Goal: Task Accomplishment & Management: Complete application form

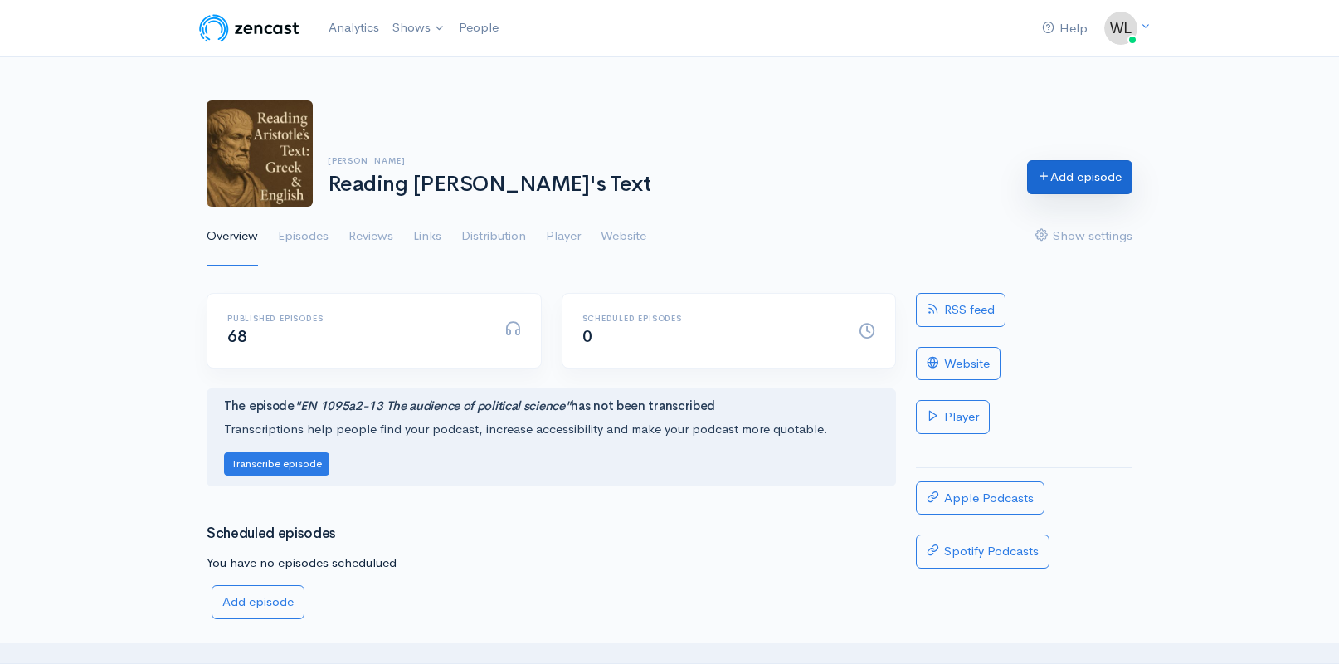
click at [1079, 181] on link "Add episode" at bounding box center [1079, 177] width 105 height 34
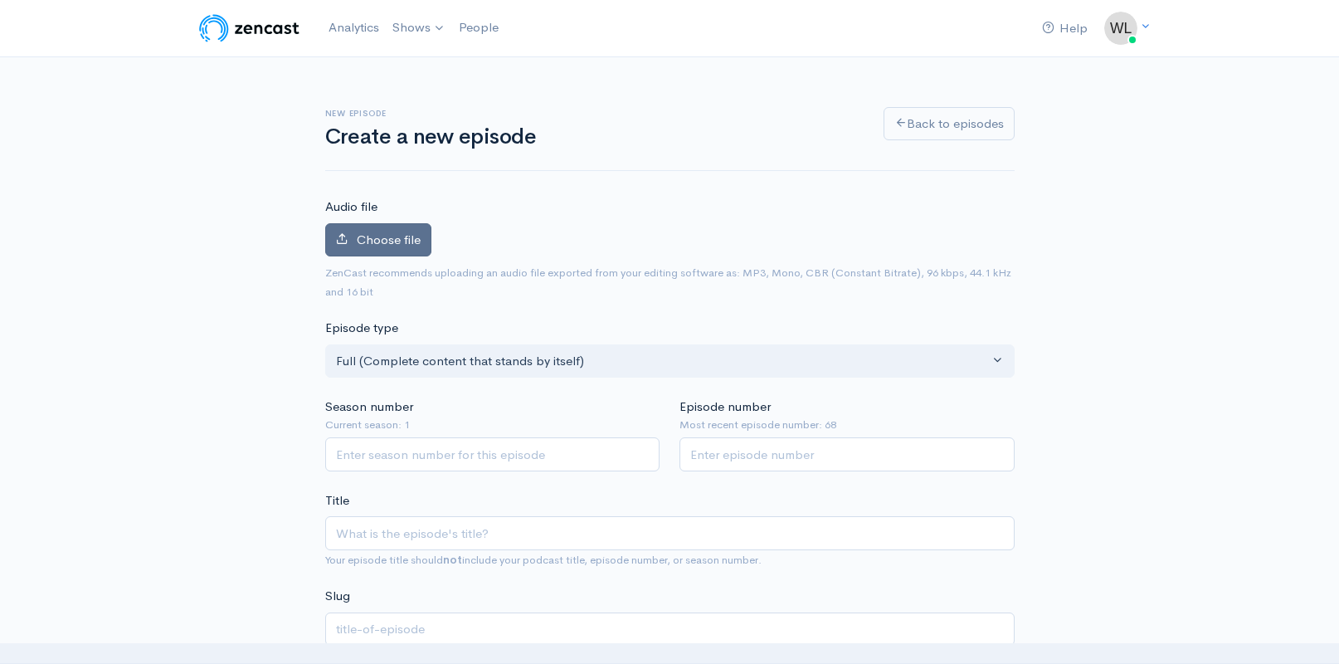
click at [398, 242] on span "Choose file" at bounding box center [389, 239] width 64 height 16
click at [0, 0] on input "Choose file" at bounding box center [0, 0] width 0 height 0
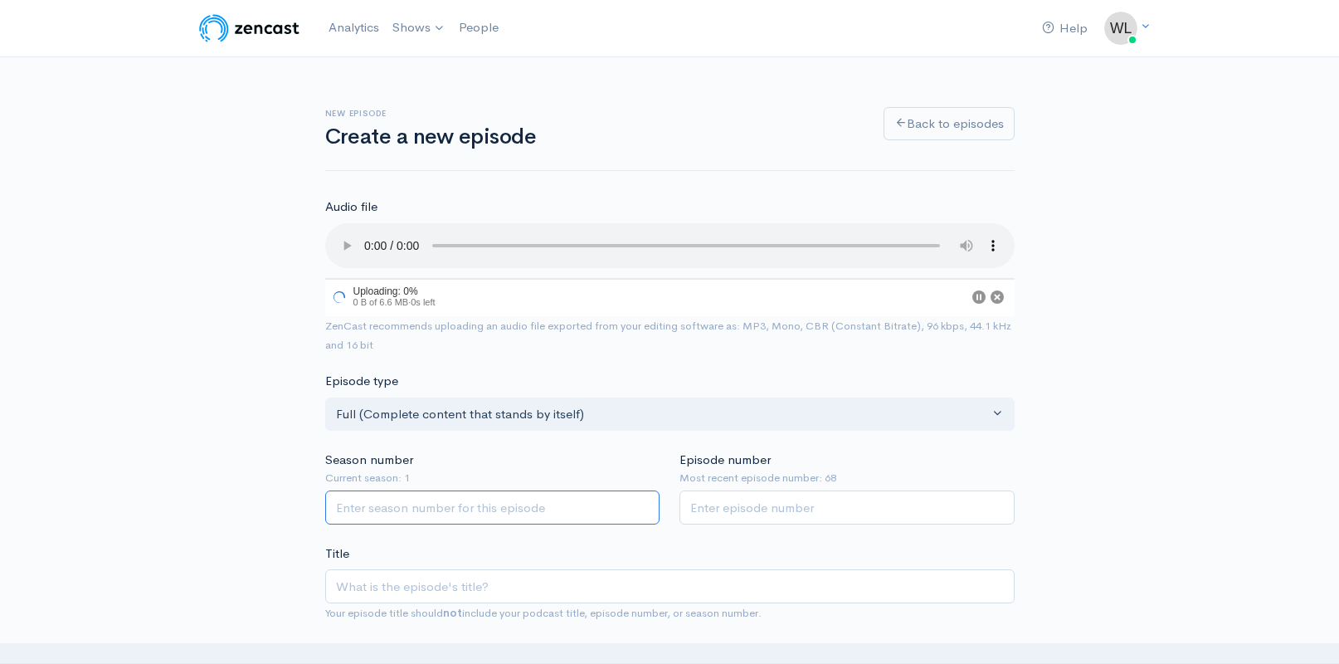
click at [504, 493] on input "Season number" at bounding box center [492, 507] width 335 height 34
type input "1"
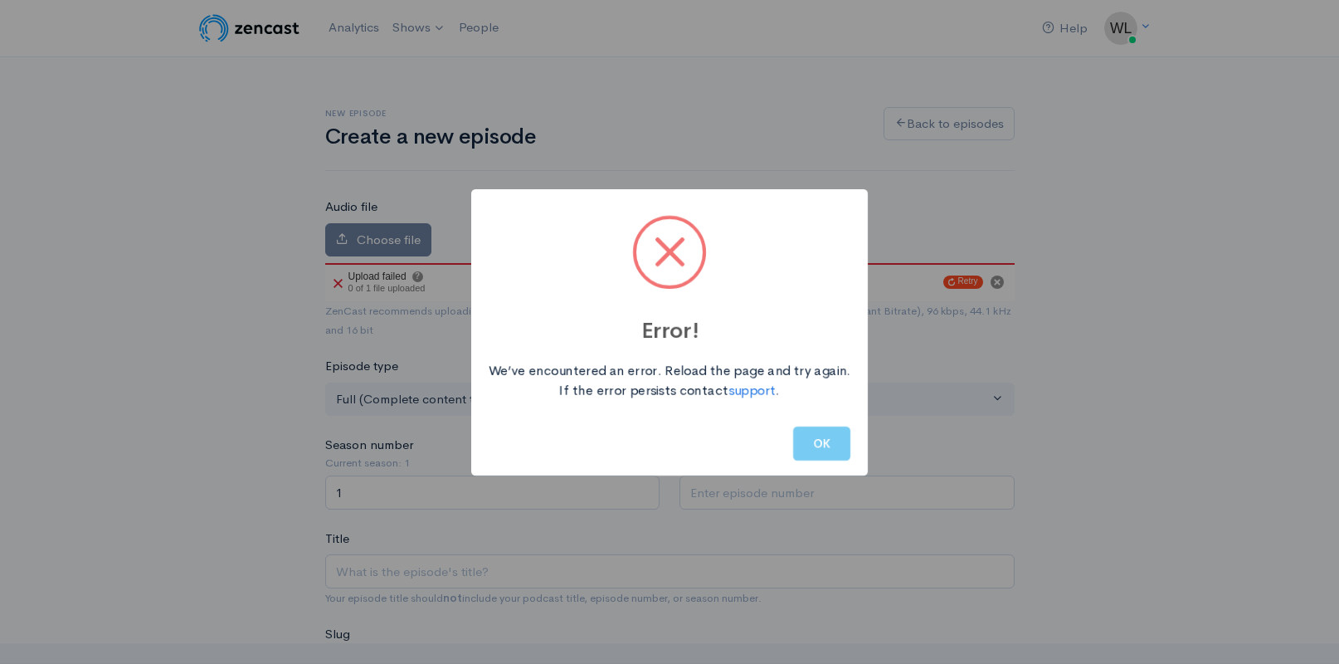
click at [821, 446] on button "OK" at bounding box center [821, 443] width 57 height 34
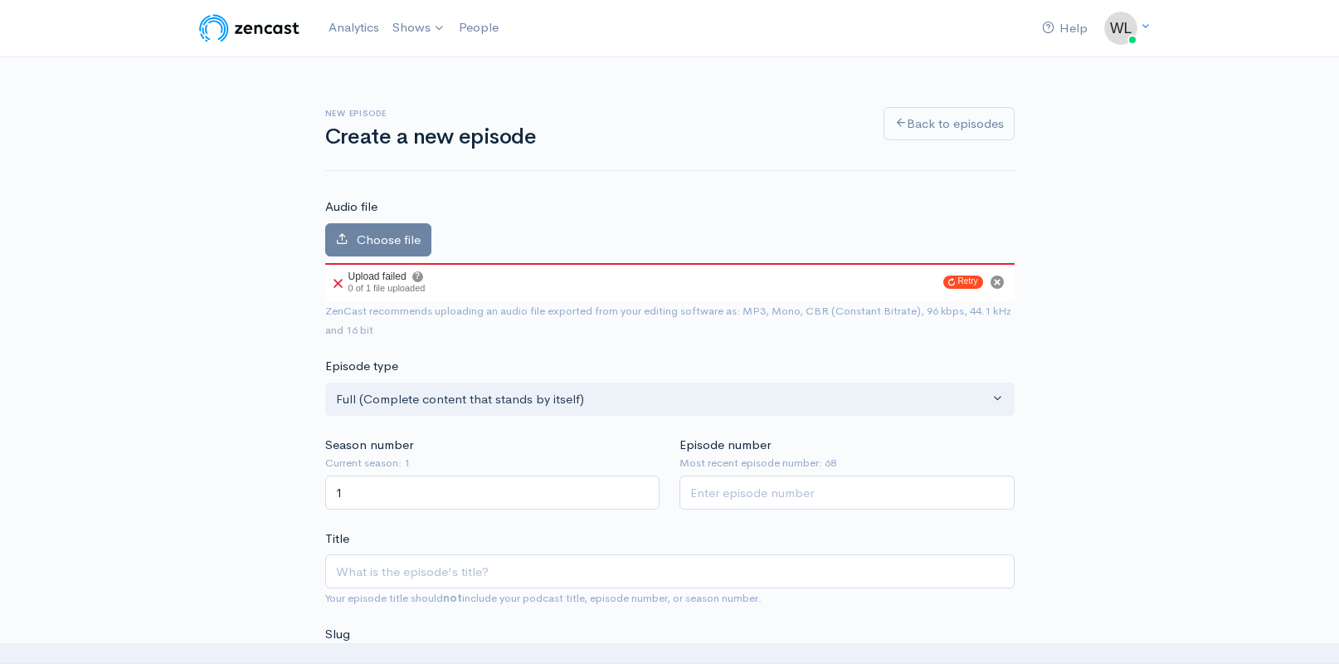
click at [338, 279] on icon at bounding box center [338, 283] width 9 height 9
click at [964, 283] on button "Retry" at bounding box center [963, 281] width 40 height 13
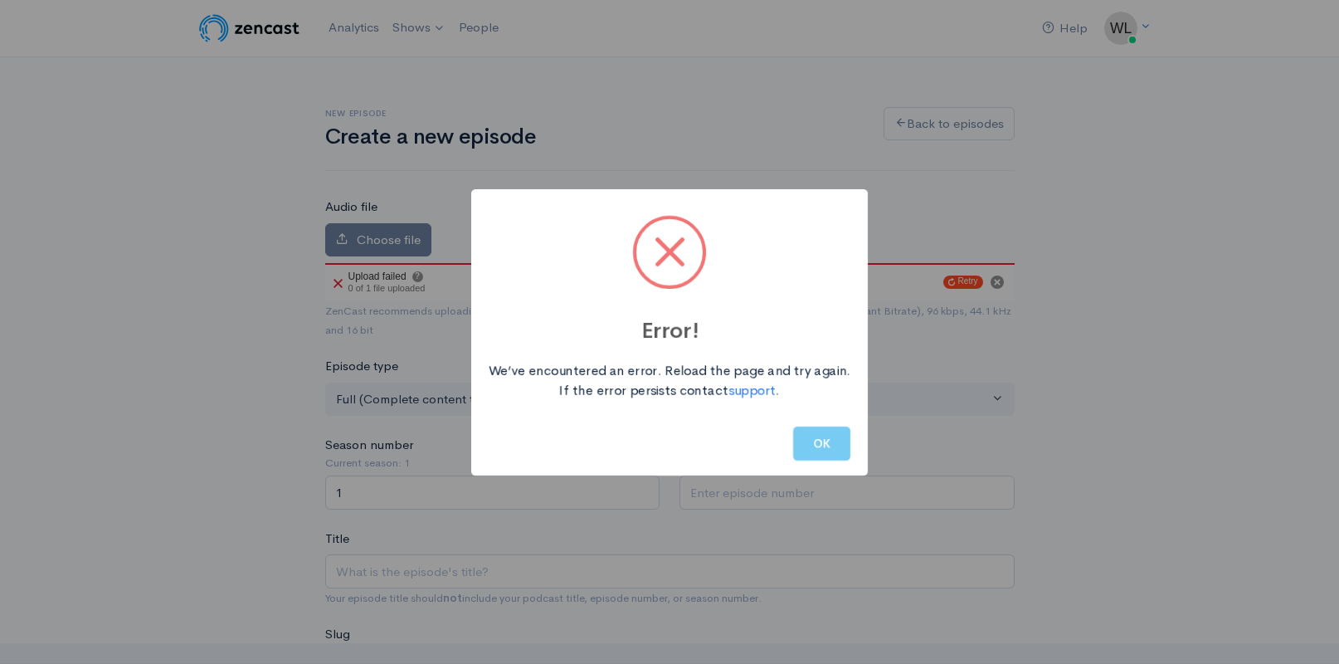
click at [816, 446] on button "OK" at bounding box center [821, 443] width 57 height 34
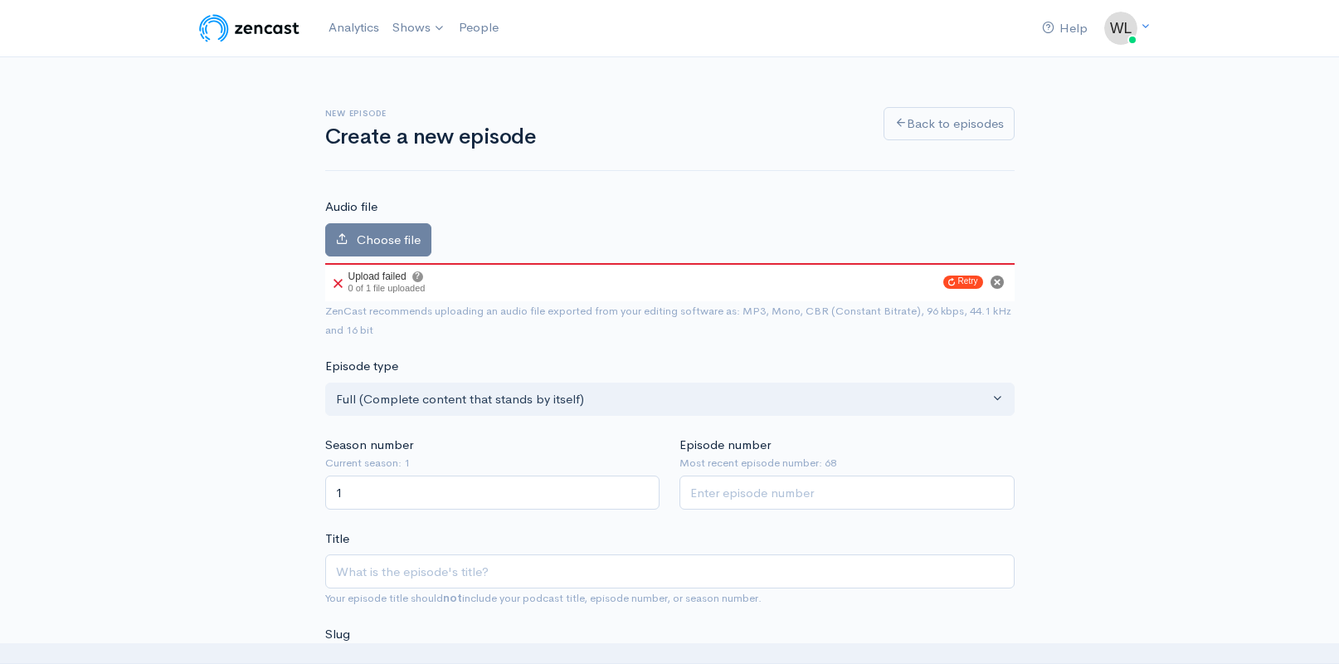
click at [997, 282] on icon "Cancel" at bounding box center [997, 282] width 7 height 7
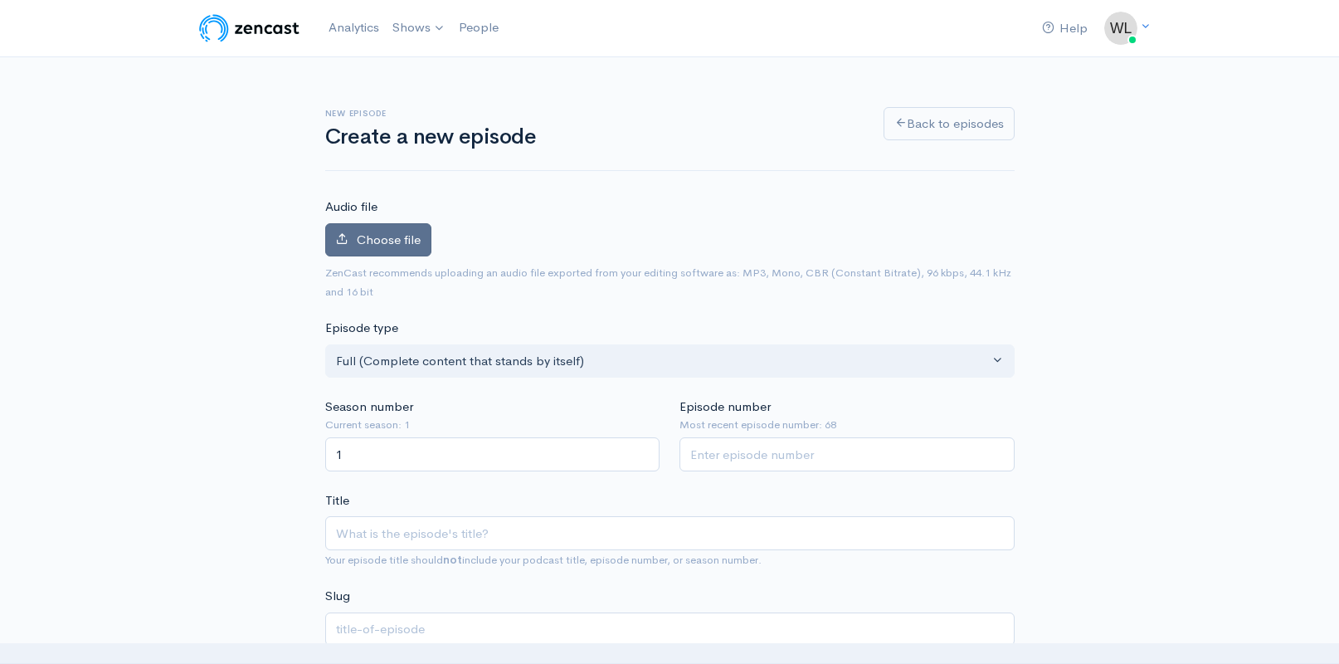
click at [379, 237] on span "Choose file" at bounding box center [389, 239] width 64 height 16
click at [0, 0] on input "Choose file" at bounding box center [0, 0] width 0 height 0
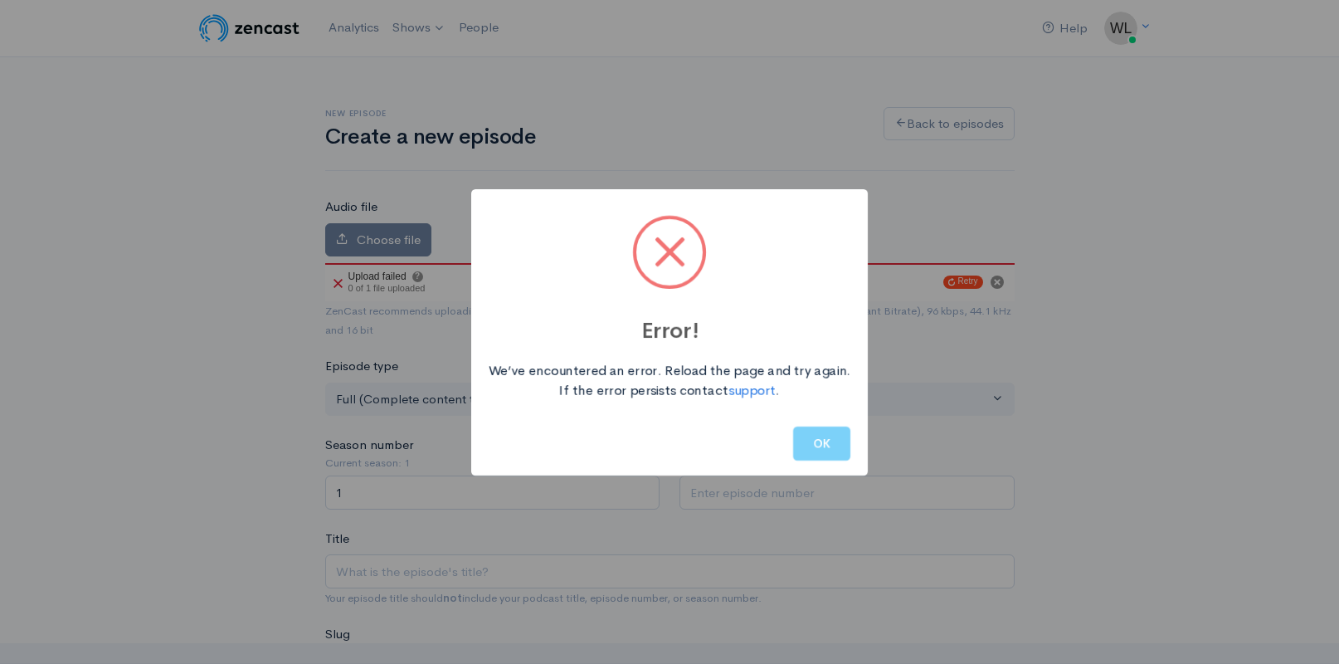
click at [999, 280] on div "Error! We’ve encountered an error. Reload the page and try again. If the error …" at bounding box center [669, 332] width 1339 height 664
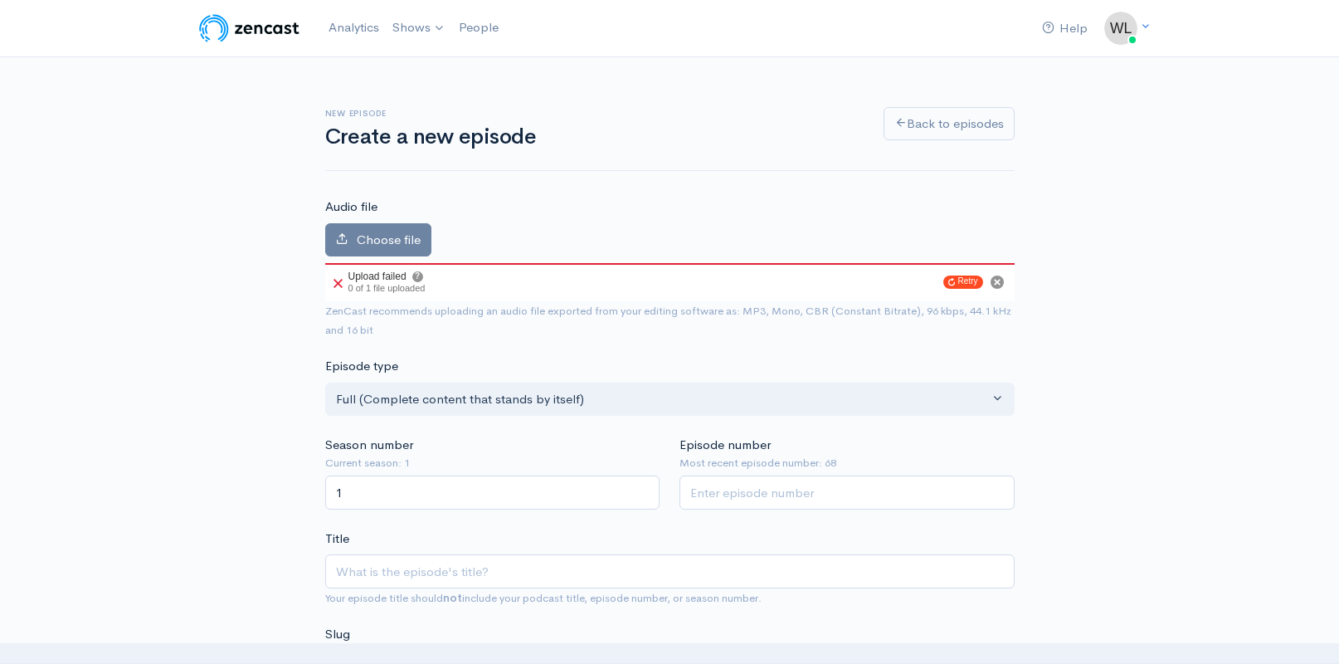
click at [341, 285] on icon at bounding box center [338, 283] width 9 height 9
click at [338, 280] on icon at bounding box center [338, 283] width 9 height 9
click at [337, 279] on icon at bounding box center [338, 283] width 9 height 9
click at [997, 279] on circle "Cancel" at bounding box center [997, 281] width 13 height 13
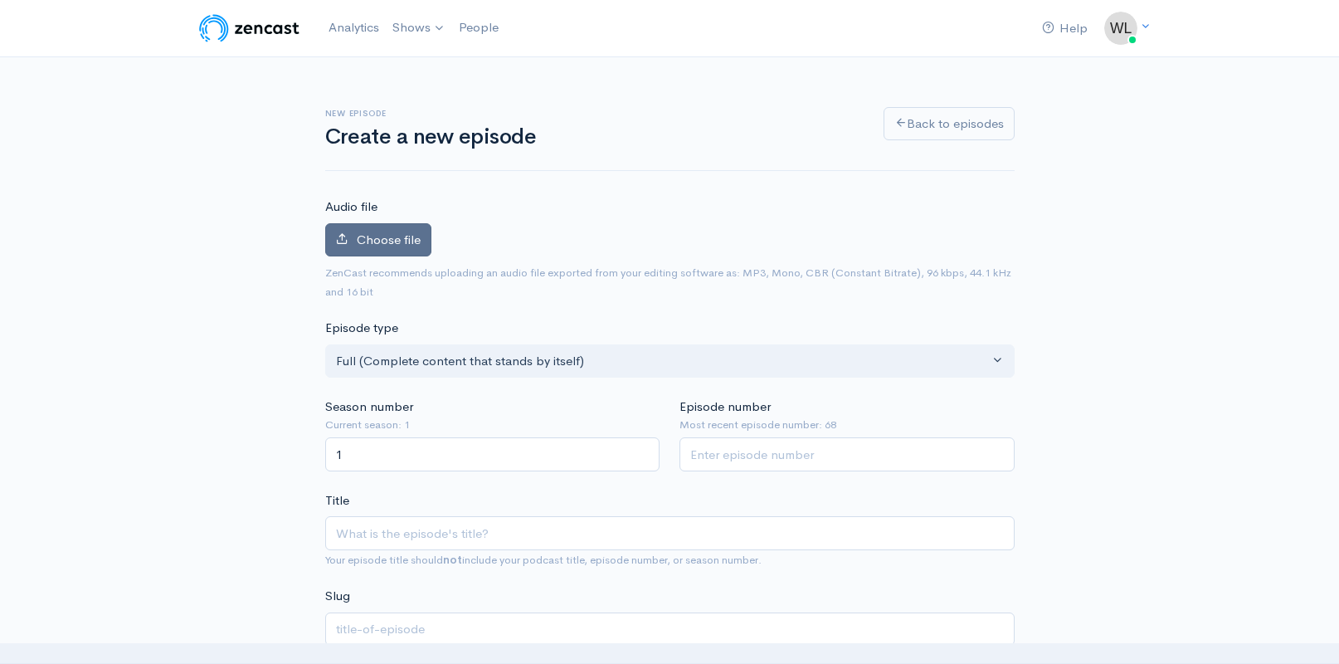
click at [403, 238] on span "Choose file" at bounding box center [389, 239] width 64 height 16
click at [0, 0] on input "Choose file" at bounding box center [0, 0] width 0 height 0
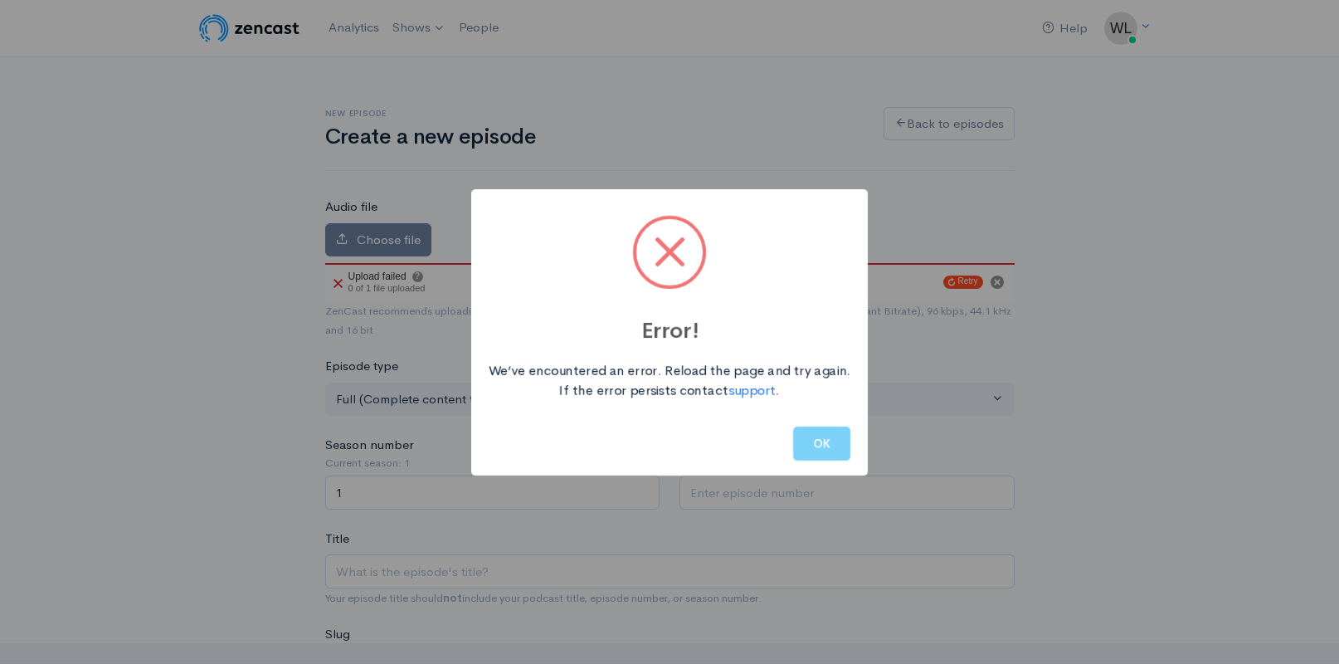
click at [684, 256] on div at bounding box center [669, 252] width 73 height 73
click at [1003, 278] on div "Error! We’ve encountered an error. Reload the page and try again. If the error …" at bounding box center [669, 332] width 1339 height 664
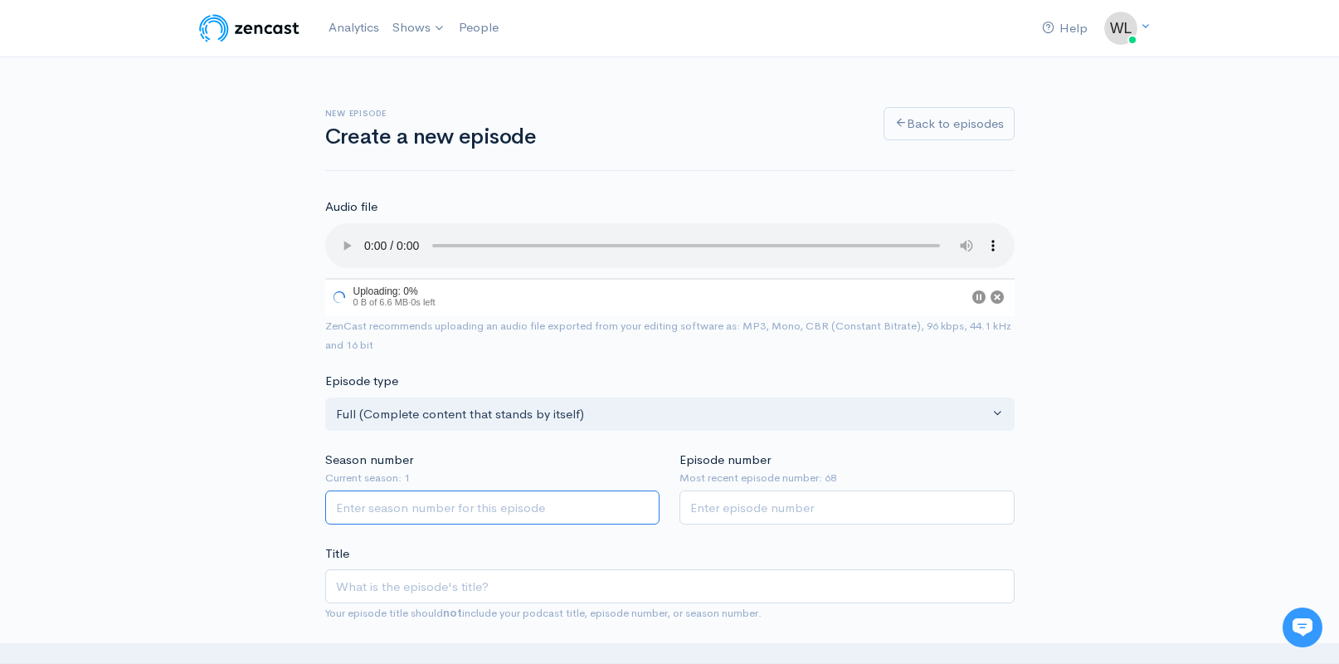
click at [539, 490] on input "Season number" at bounding box center [492, 507] width 335 height 34
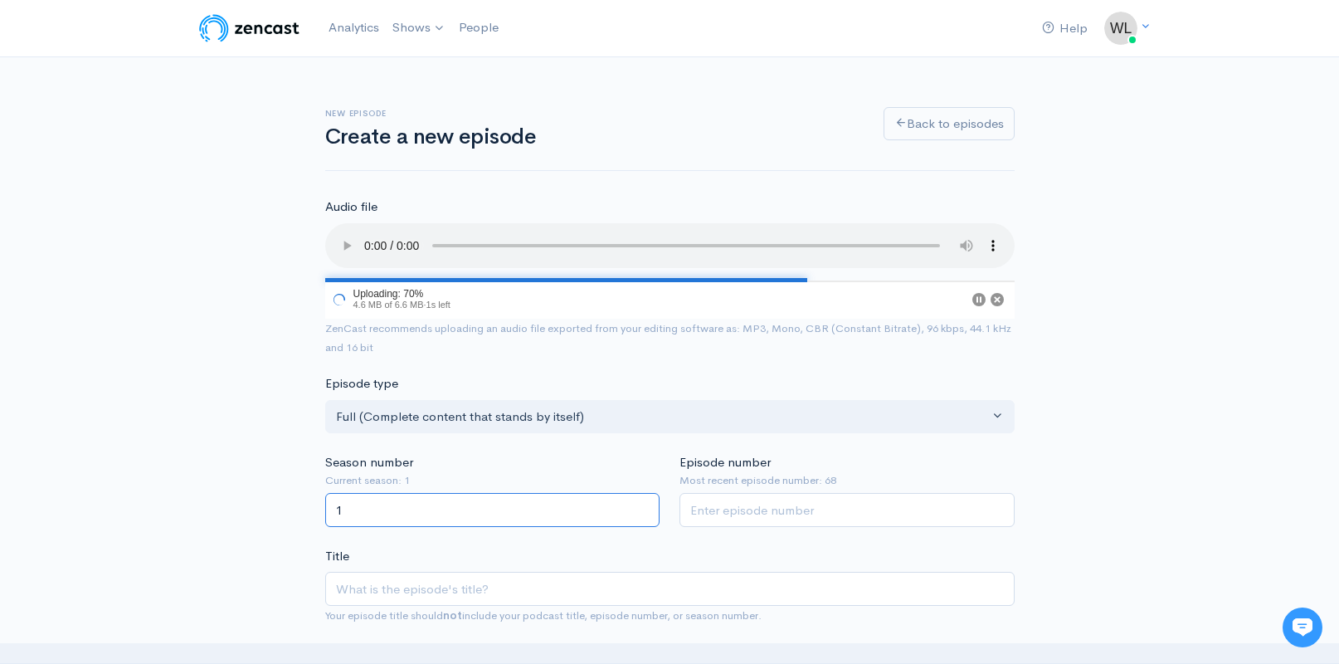
type input "1"
click at [796, 493] on input "Episode number" at bounding box center [846, 510] width 335 height 34
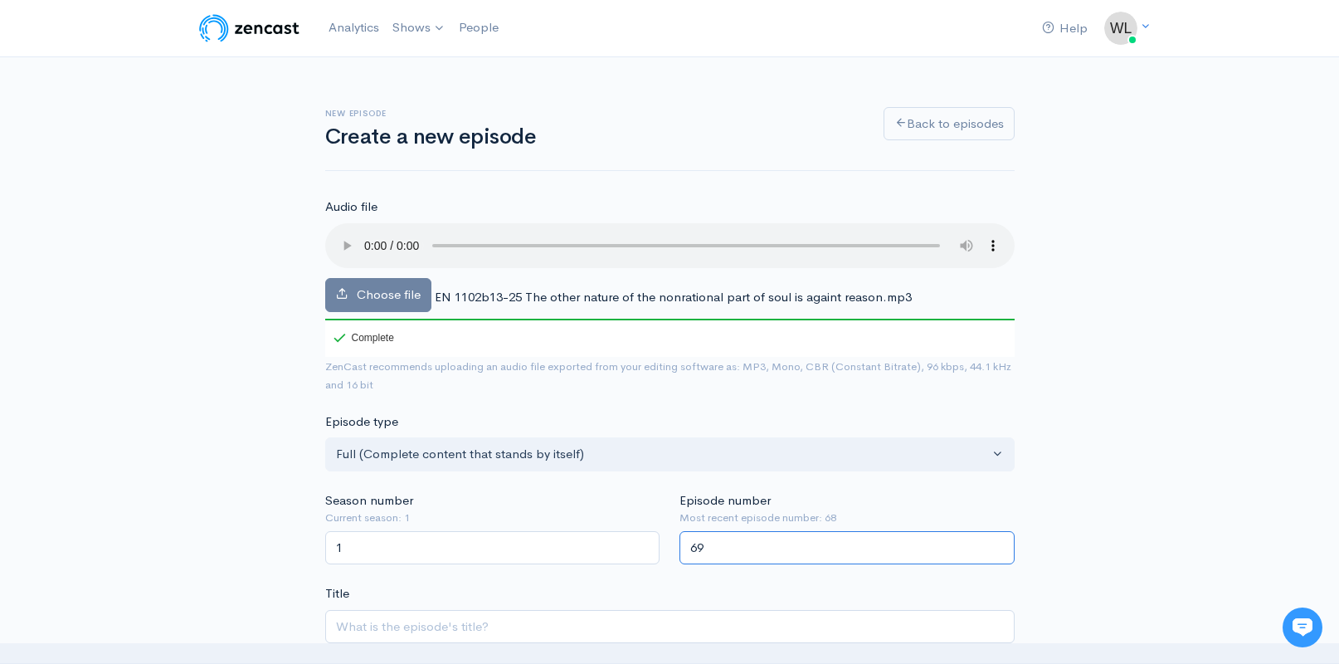
type input "69"
click at [580, 289] on span "EN 1102b13-25 The other nature of the nonrational part of soul is againt reason…" at bounding box center [673, 297] width 477 height 16
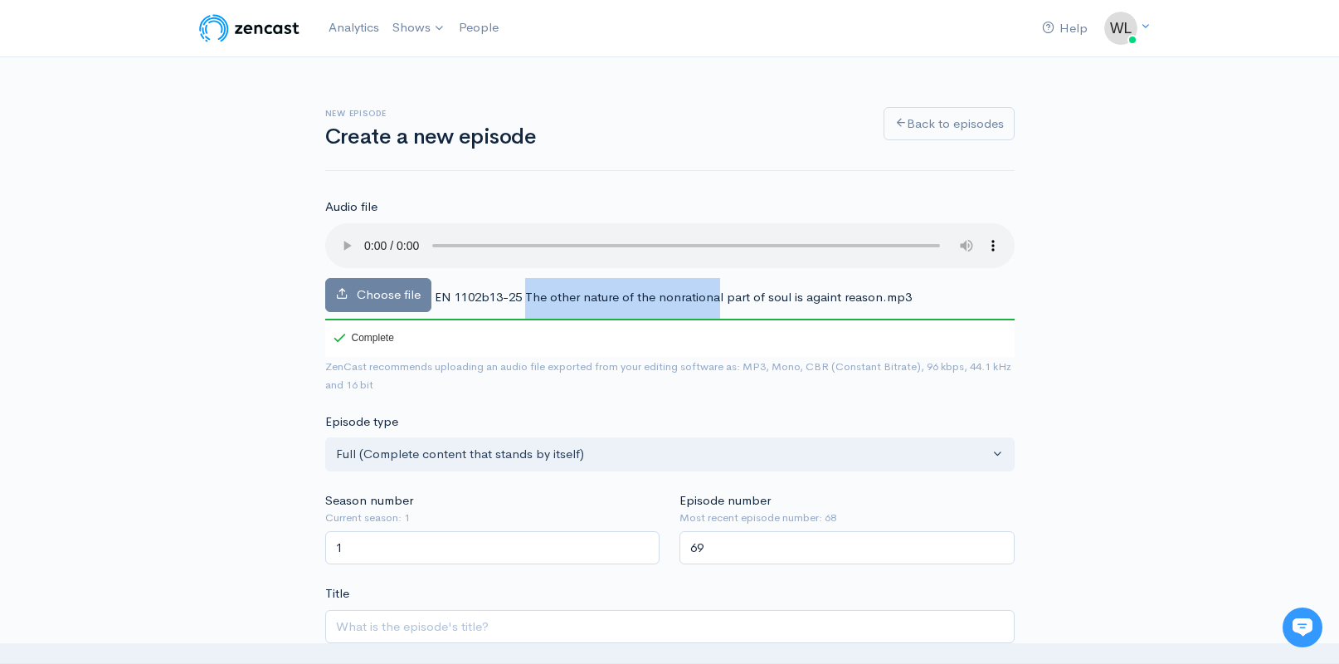
drag, startPoint x: 525, startPoint y: 276, endPoint x: 714, endPoint y: 275, distance: 189.2
click at [714, 289] on span "EN 1102b13-25 The other nature of the nonrational part of soul is againt reason…" at bounding box center [673, 297] width 477 height 16
drag, startPoint x: 503, startPoint y: 276, endPoint x: 446, endPoint y: 275, distance: 56.4
click at [502, 289] on span "EN 1102b13-25 The other nature of the nonrational part of soul is againt reason…" at bounding box center [673, 297] width 477 height 16
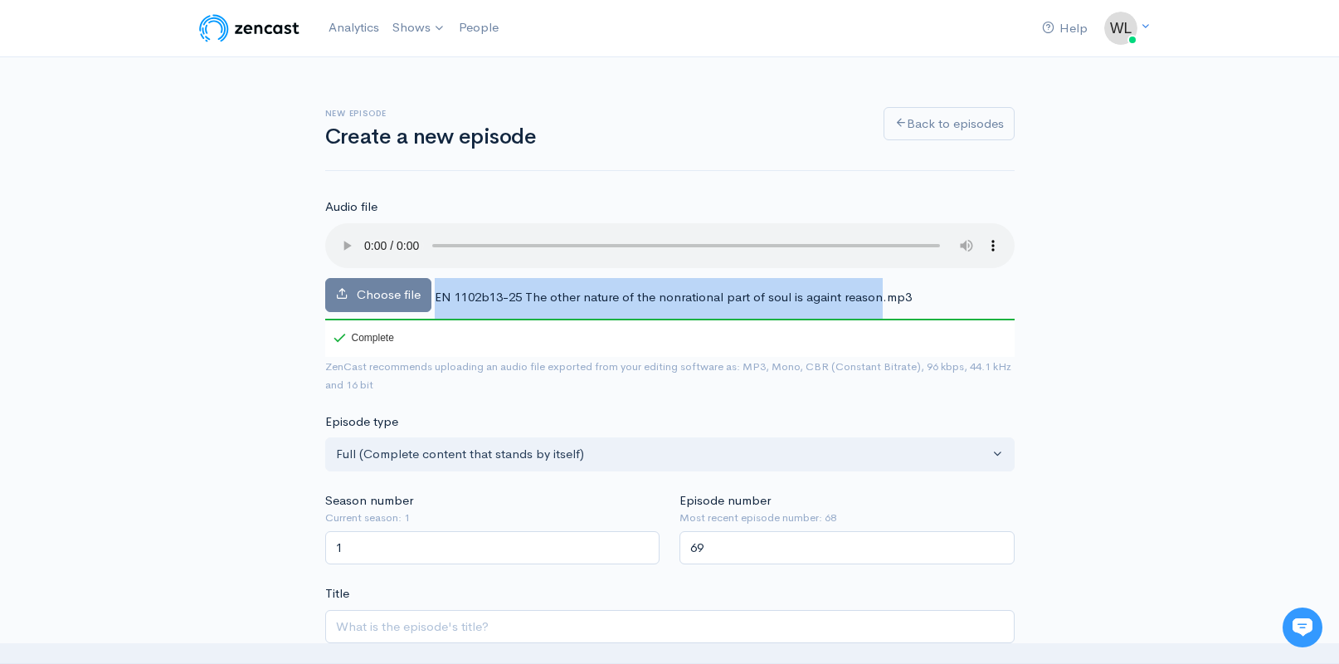
drag, startPoint x: 434, startPoint y: 275, endPoint x: 875, endPoint y: 285, distance: 441.5
click at [875, 285] on div "Choose file EN 1102b13-25 The other nature of the nonrational part of soul is a…" at bounding box center [669, 290] width 689 height 134
copy div "EN 1102b13-25 The other nature of the nonrational part of soul is againt reason"
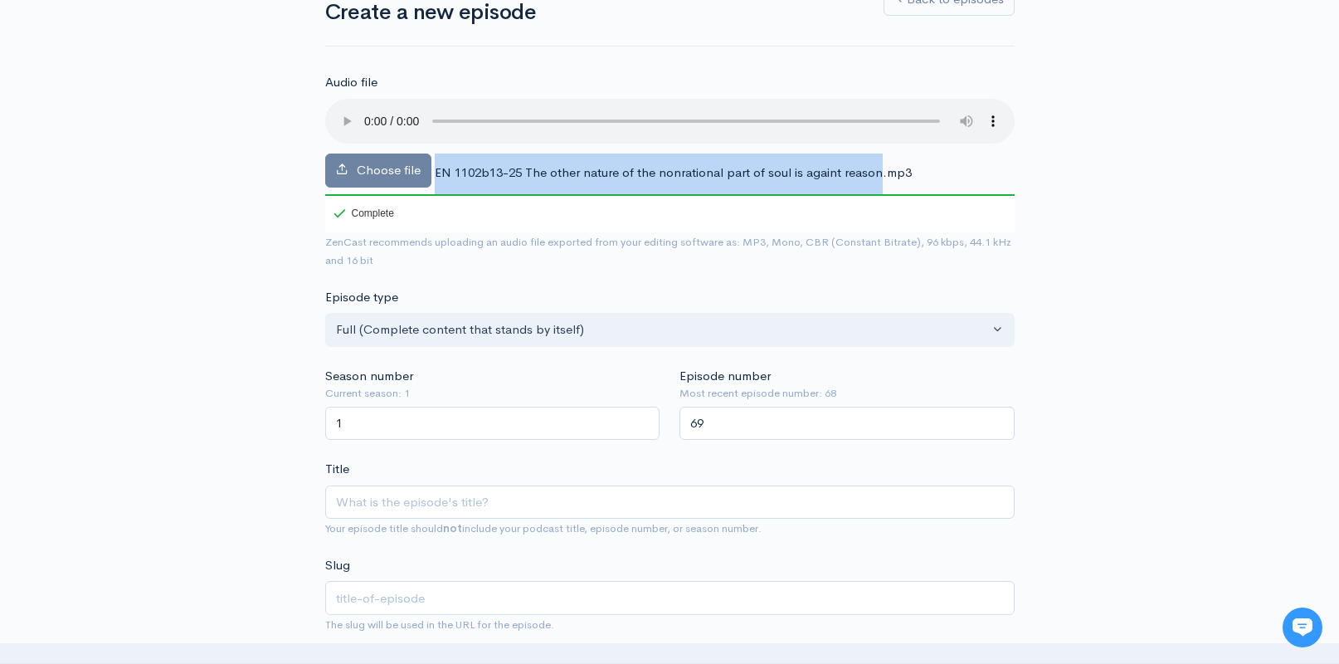
scroll to position [326, 0]
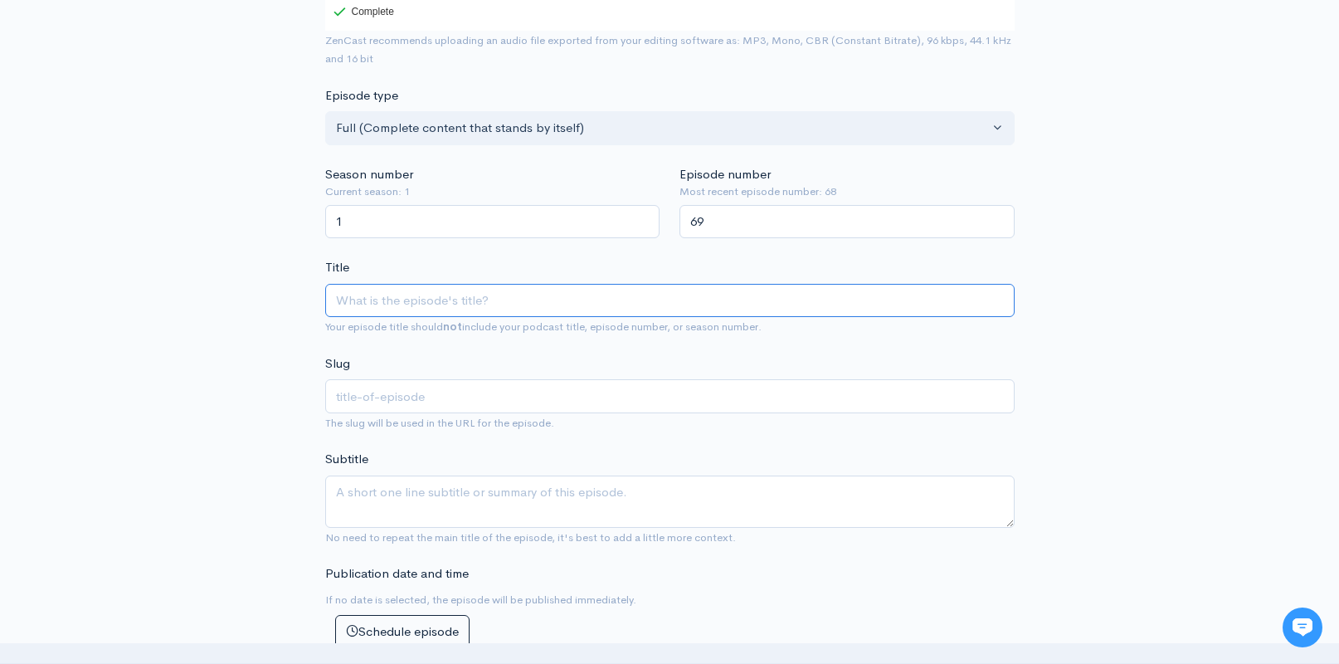
click at [496, 284] on input "Title" at bounding box center [669, 301] width 689 height 34
paste input "EN 1102b13-25 The other nature of the nonrational part of soul is againt reason"
type input "EN 1102b13-25 The other nature of the nonrational part of soul is againt reason"
type input "en-1102b13-25-the-other-nature-of-the-nonrational-part-of-soul-is-againt-reason"
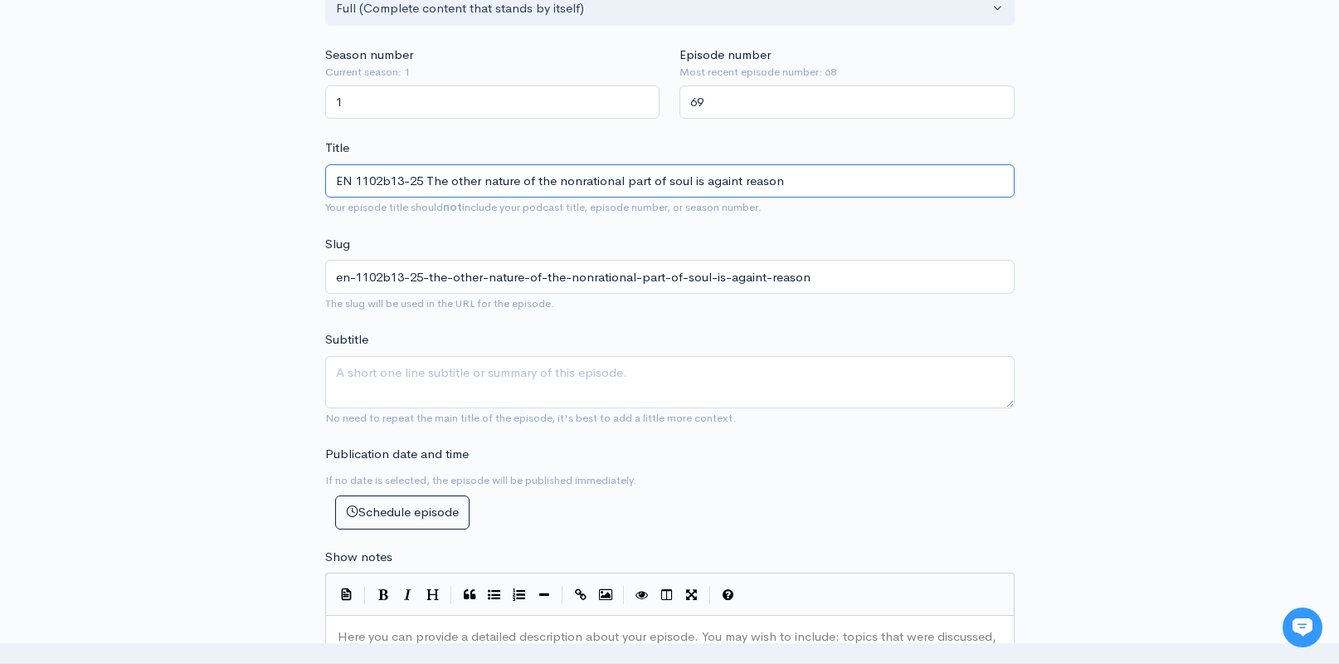
scroll to position [448, 0]
type input "EN 1102b13-25 The other nature of the nonrational part of soul is againt reason"
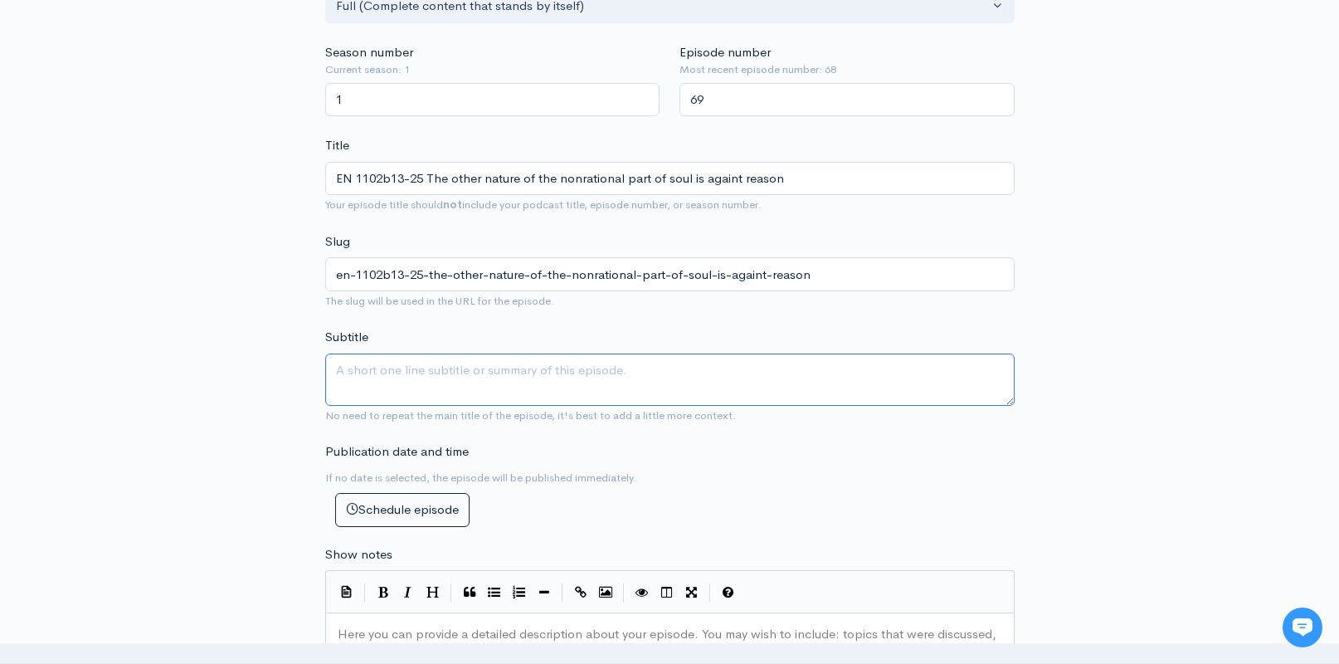
click at [513, 353] on textarea "Subtitle" at bounding box center [669, 379] width 689 height 52
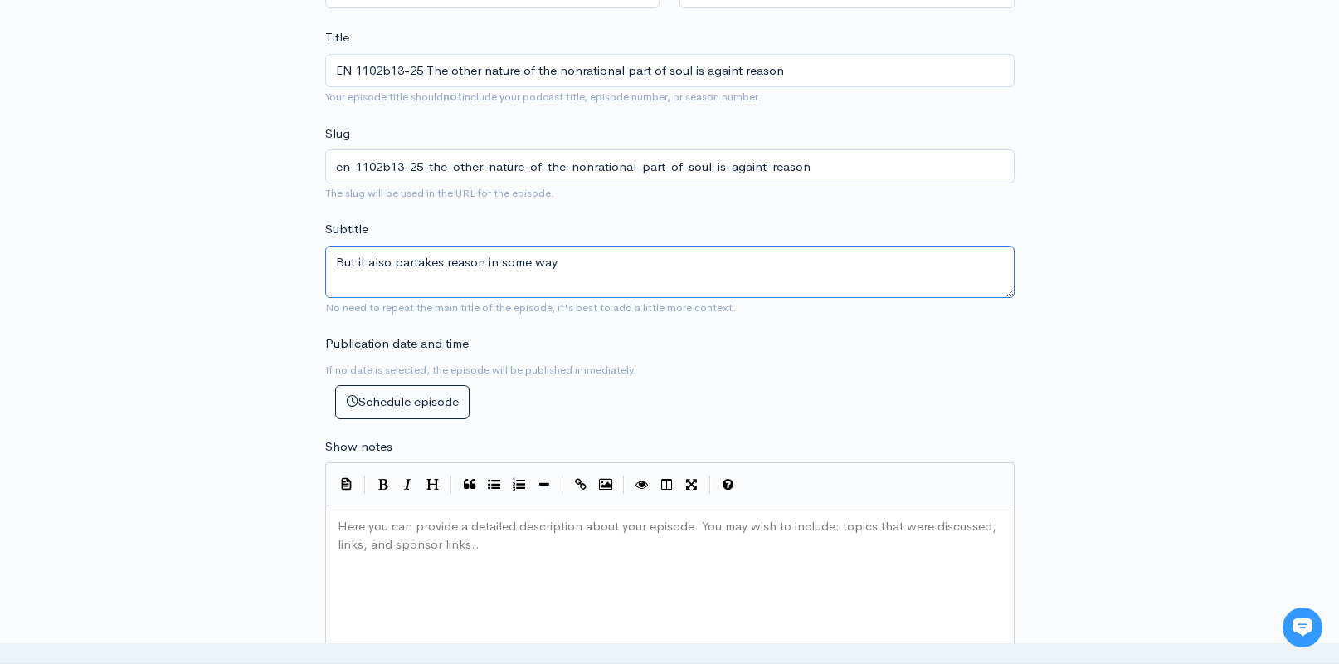
scroll to position [678, 0]
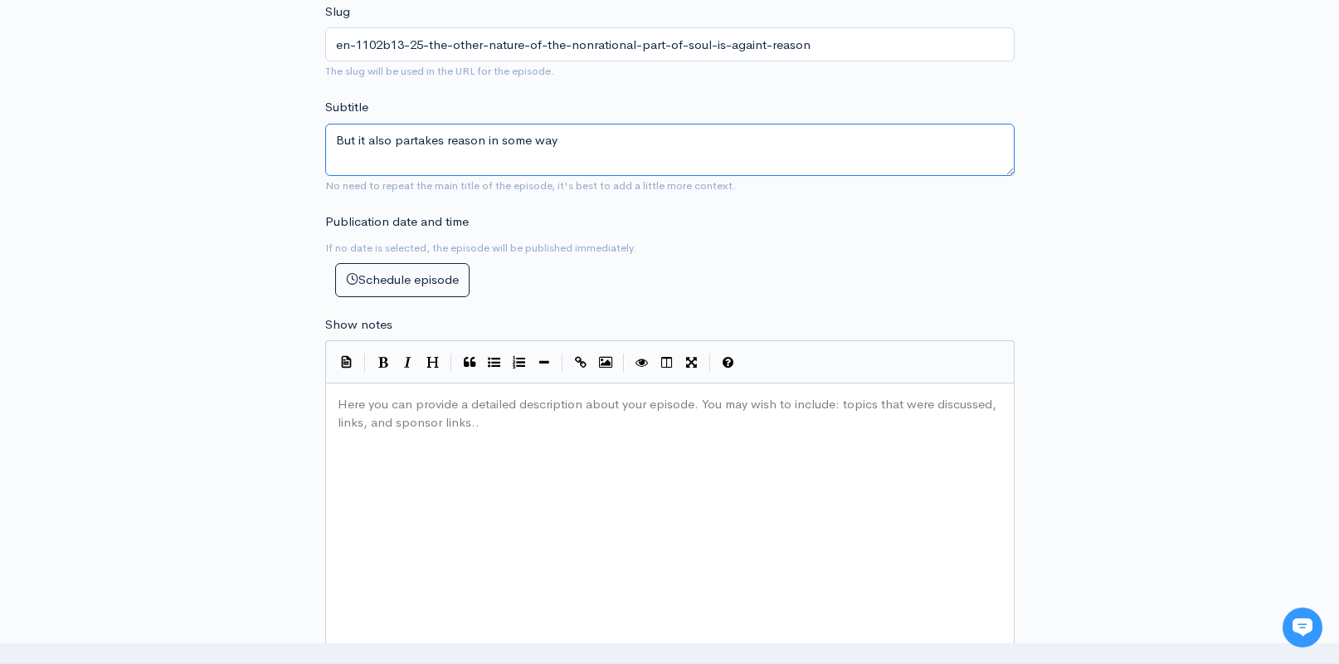
type textarea "But it also partakes reason in some way"
click at [518, 454] on div "Here you can provide a detailed description about your episode. You may wish to…" at bounding box center [690, 537] width 713 height 290
click at [434, 475] on div "Here you can provide a detailed description about your episode. You may wish to…" at bounding box center [690, 537] width 713 height 290
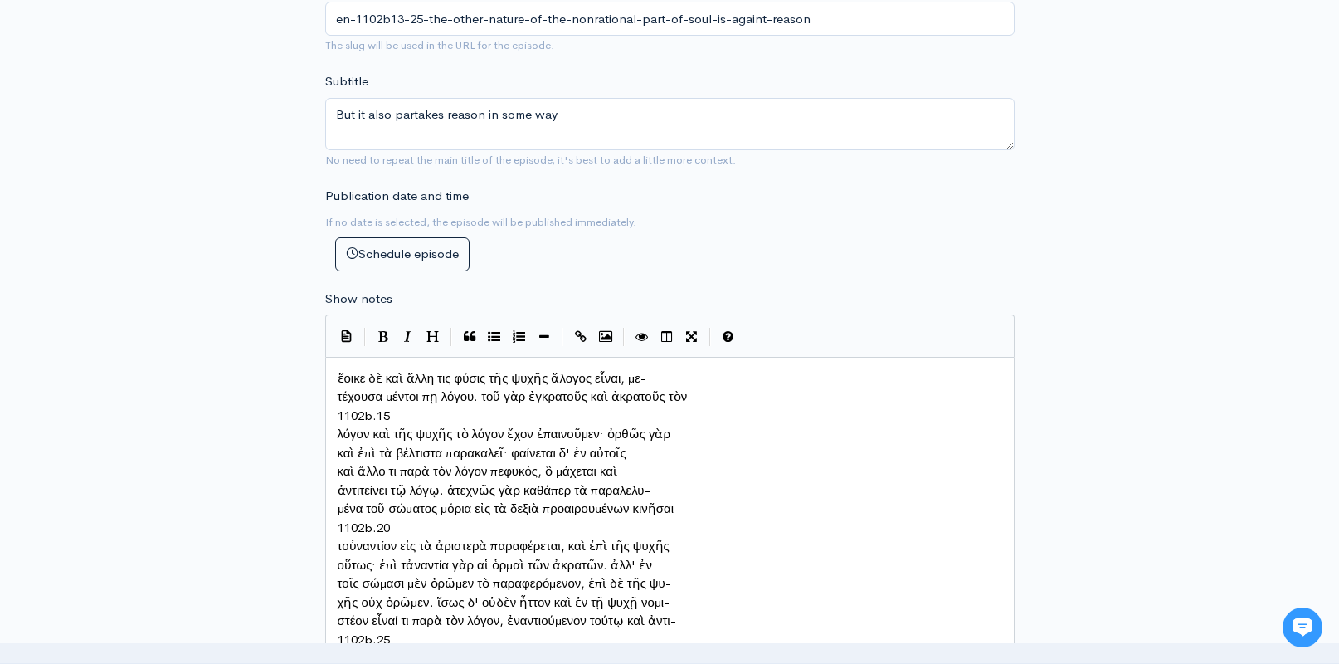
click at [338, 392] on span "τέχουσα μέντοι πῃ λόγου. τοῦ γὰρ ἐγκρατοῦς καὶ ἀκρατοῦς τὸν" at bounding box center [513, 396] width 350 height 16
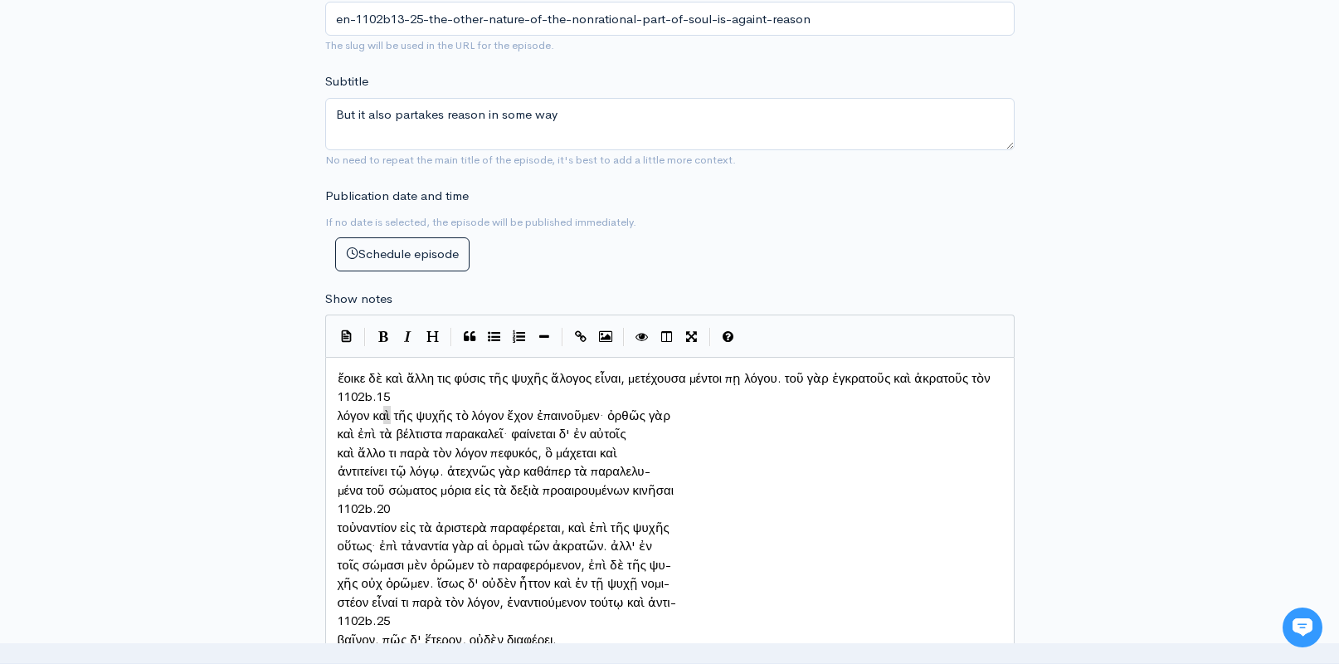
type textarea "1102b.15"
drag, startPoint x: 392, startPoint y: 406, endPoint x: 328, endPoint y: 407, distance: 64.7
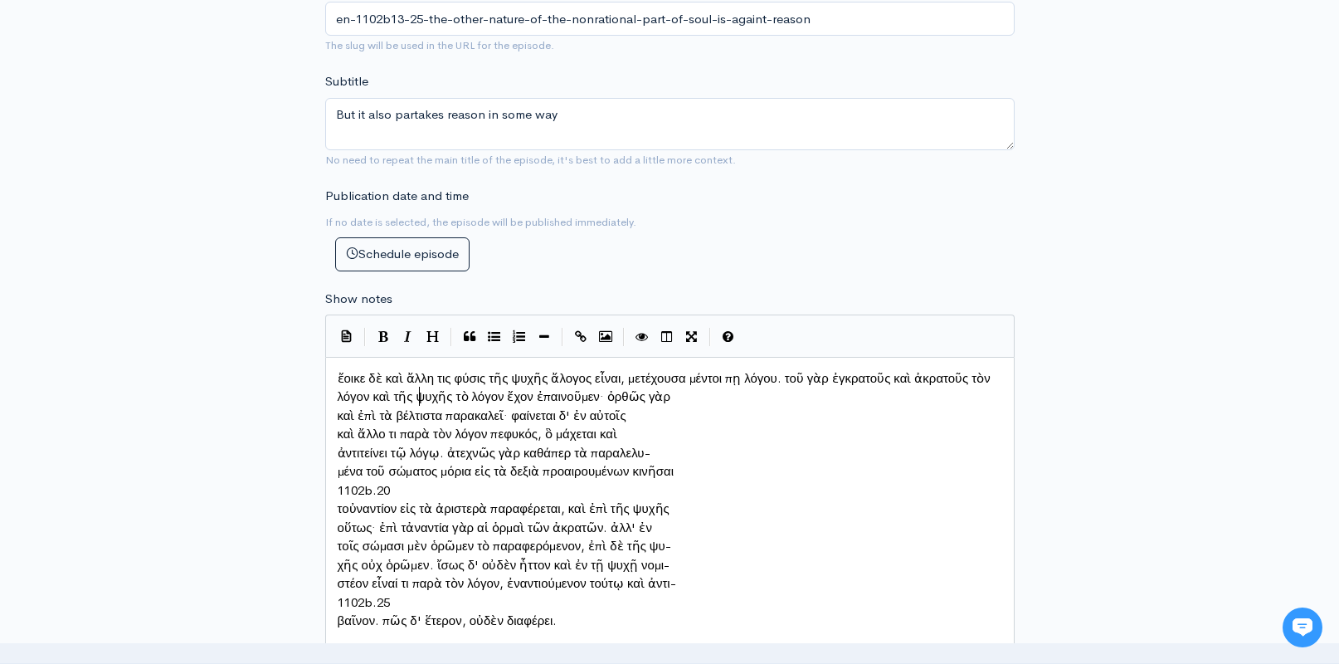
click at [338, 404] on span "λόγον καὶ τῆς ψυχῆς τὸ λόγον ἔχον ἐπαινοῦμεν· ὀρθῶς γὰρ" at bounding box center [505, 396] width 334 height 16
click at [338, 413] on span "καὶ ἐπὶ τὰ βέλτιστα παρακαλεῖ· φαίνεται δ' ἐν αὐτοῖς" at bounding box center [482, 415] width 289 height 16
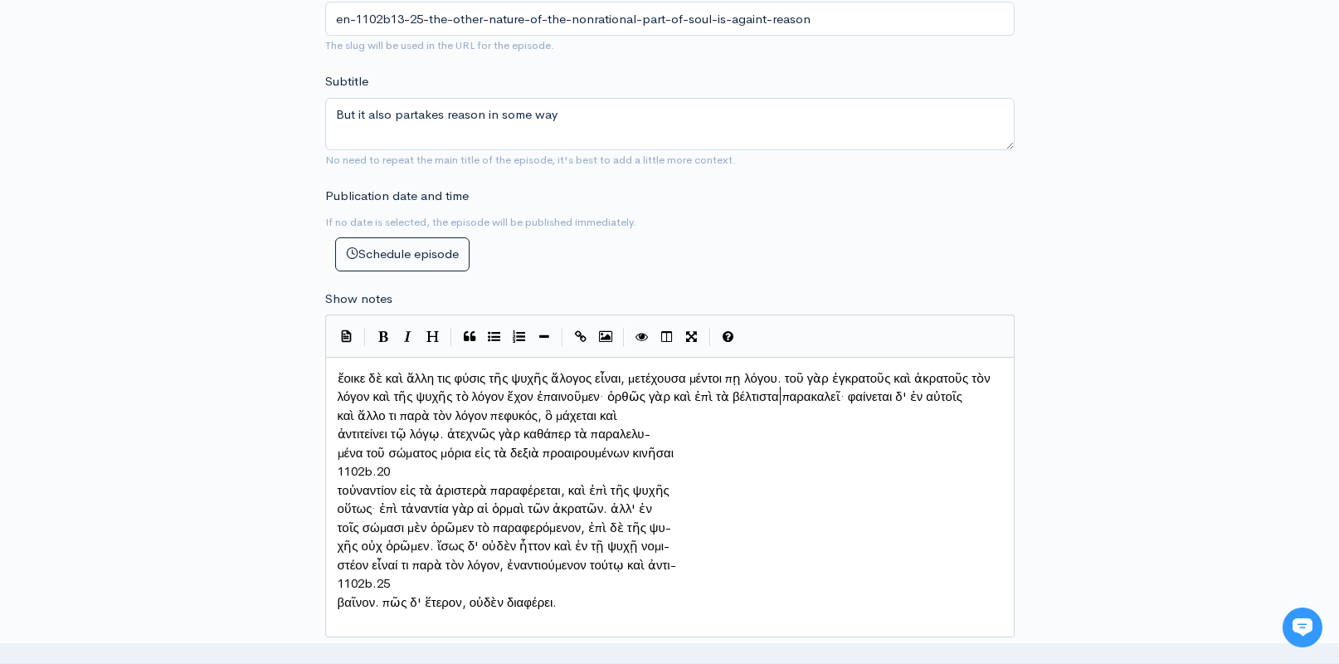
scroll to position [8, 2]
click at [336, 425] on pre "καὶ ἄλλο τι παρὰ τὸν λόγον πεφυκός, ὃ μάχεται καὶ" at bounding box center [669, 416] width 671 height 19
click at [338, 426] on span "ἀντιτείνει τῷ λόγῳ. ἀτεχνῶς γὰρ καθάπερ τὰ παραλελυ-" at bounding box center [494, 434] width 313 height 16
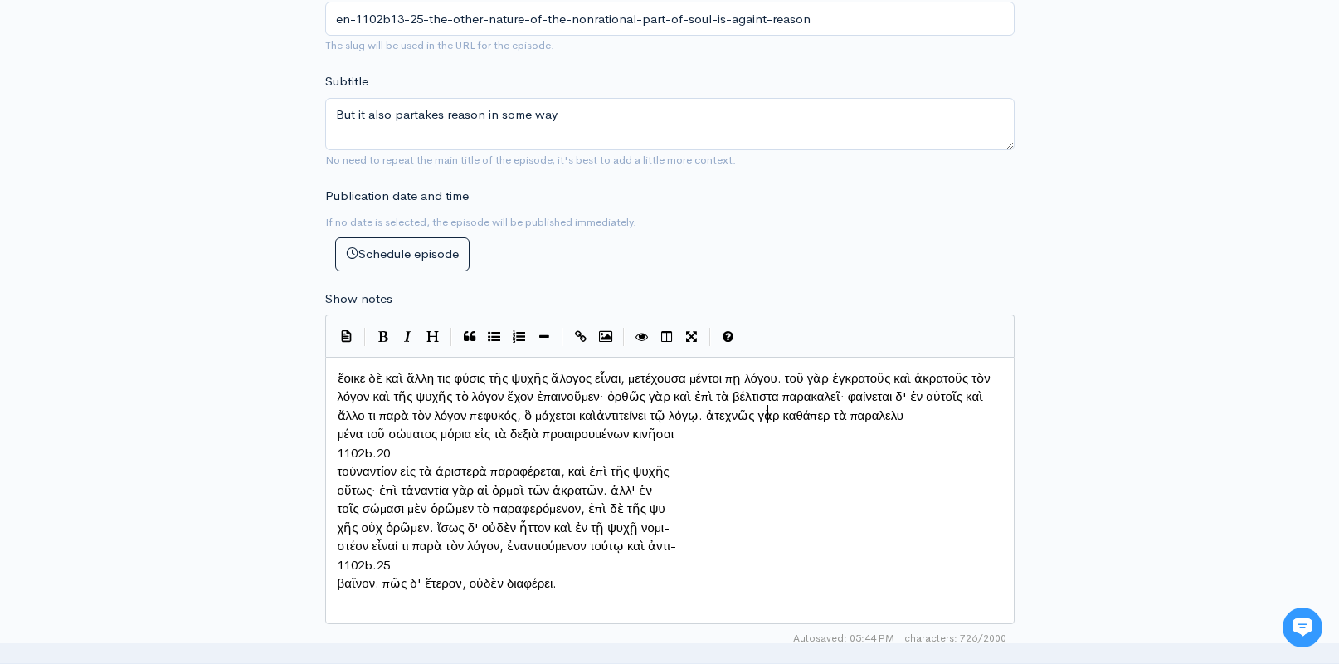
scroll to position [8, 2]
click at [335, 443] on pre "μένα τοῦ σώματος μόρια εἰς τὰ δεξιὰ προαιρουμένων κινῆσαι" at bounding box center [669, 434] width 671 height 19
type textarea "1102b.20"
drag, startPoint x: 399, startPoint y: 445, endPoint x: 324, endPoint y: 443, distance: 74.7
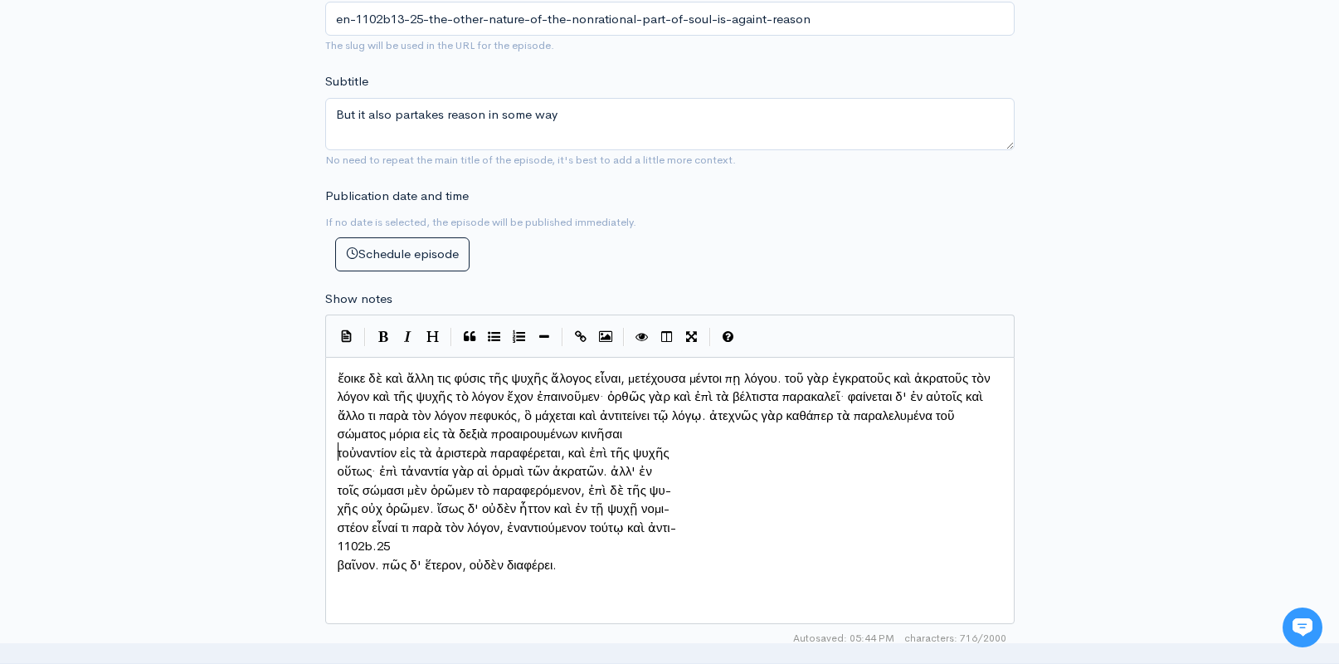
click at [338, 445] on span "τοὐναντίον εἰς τὰ ἀριστερὰ παραφέρεται, καὶ ἐπὶ τῆς ψυχῆς" at bounding box center [504, 453] width 332 height 16
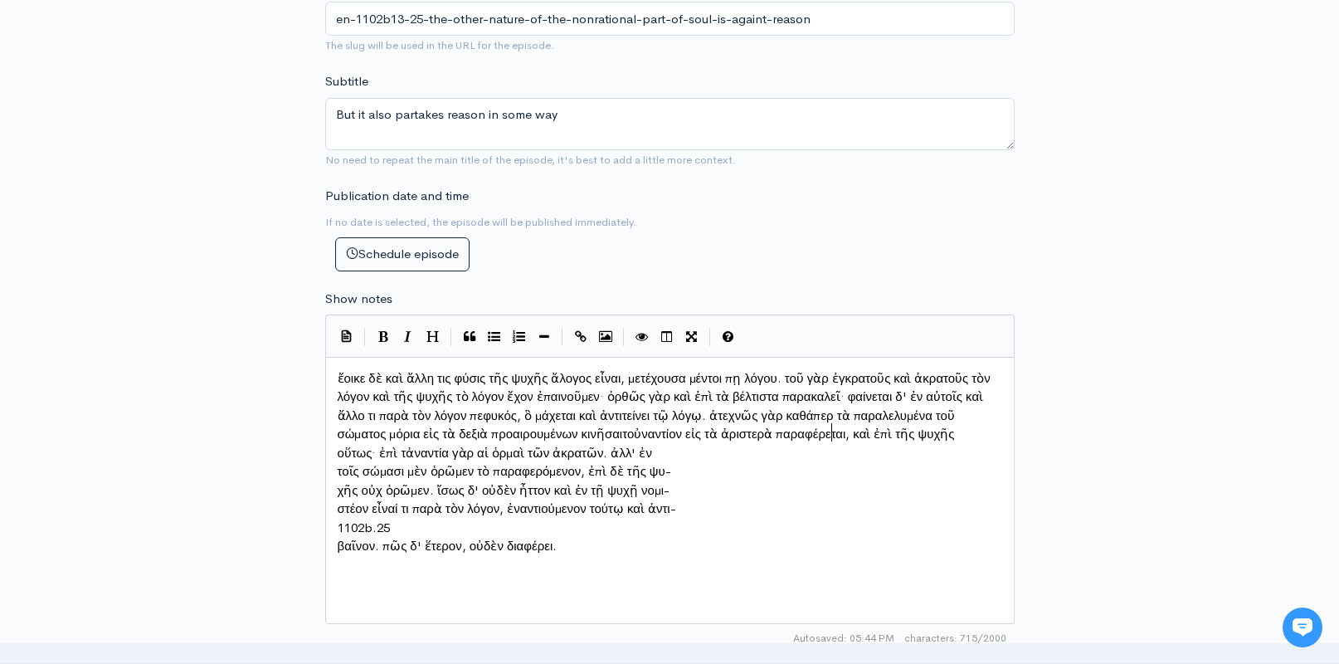
scroll to position [8, 3]
click at [338, 460] on span "οὕτως· ἐπὶ τἀναντία γὰρ αἱ ὁρμαὶ τῶν ἀκρατῶν. ἀλλ' ἐν" at bounding box center [495, 453] width 315 height 16
click at [339, 463] on span "τοῖς σώμασι μὲν ὁρῶμεν τὸ παραφερόμενον, ἐπὶ δὲ τῆς ψυ-" at bounding box center [505, 471] width 334 height 16
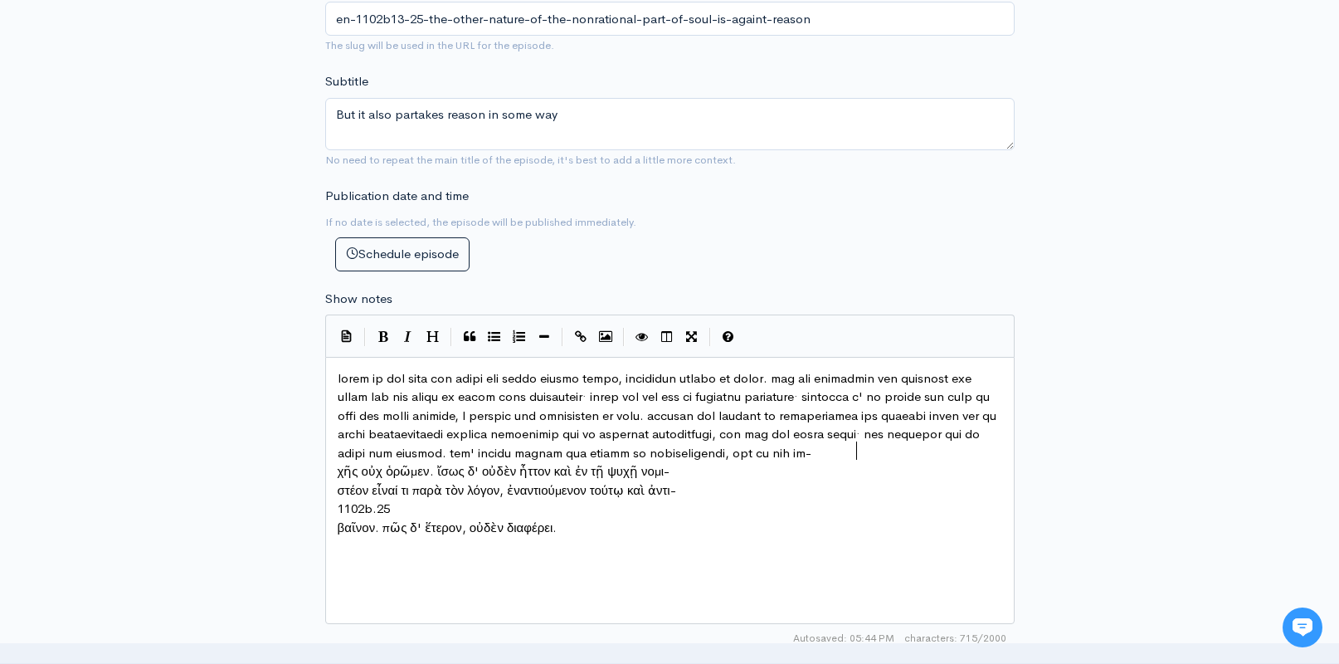
scroll to position [8, 3]
click at [336, 481] on pre "χῆς οὐχ ὁρῶμεν. ἴσως δ' οὐδὲν ἧττον καὶ ἐν τῇ ψυχῇ νομι-" at bounding box center [669, 471] width 671 height 19
click at [338, 487] on pre "στέον εἶναί τι παρὰ τὸν λόγον, ἐναντιούμενον τούτῳ καὶ ἀντι-" at bounding box center [669, 490] width 671 height 19
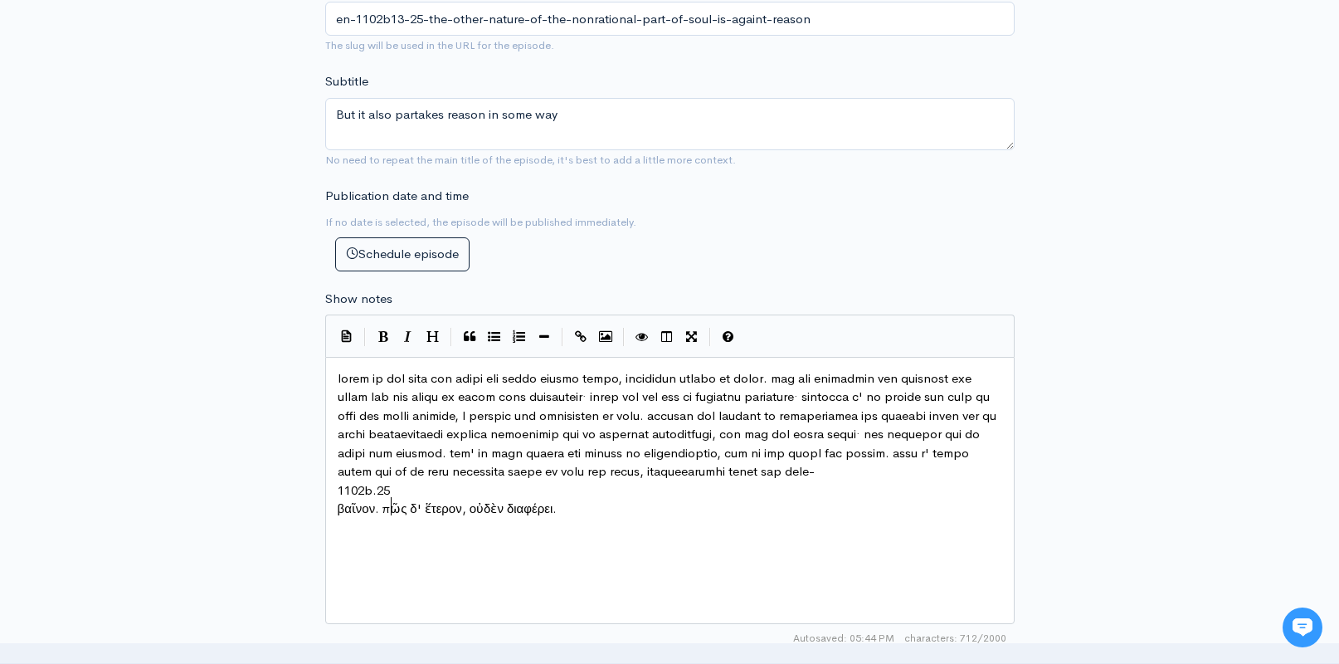
type textarea "1102b.25"
drag, startPoint x: 393, startPoint y: 499, endPoint x: 380, endPoint y: 499, distance: 13.3
click at [339, 498] on span "βαῖνον. πῶς δ' ἕτερον, οὐδὲν διαφέρει." at bounding box center [448, 490] width 220 height 16
click at [564, 528] on div "x" at bounding box center [690, 511] width 713 height 290
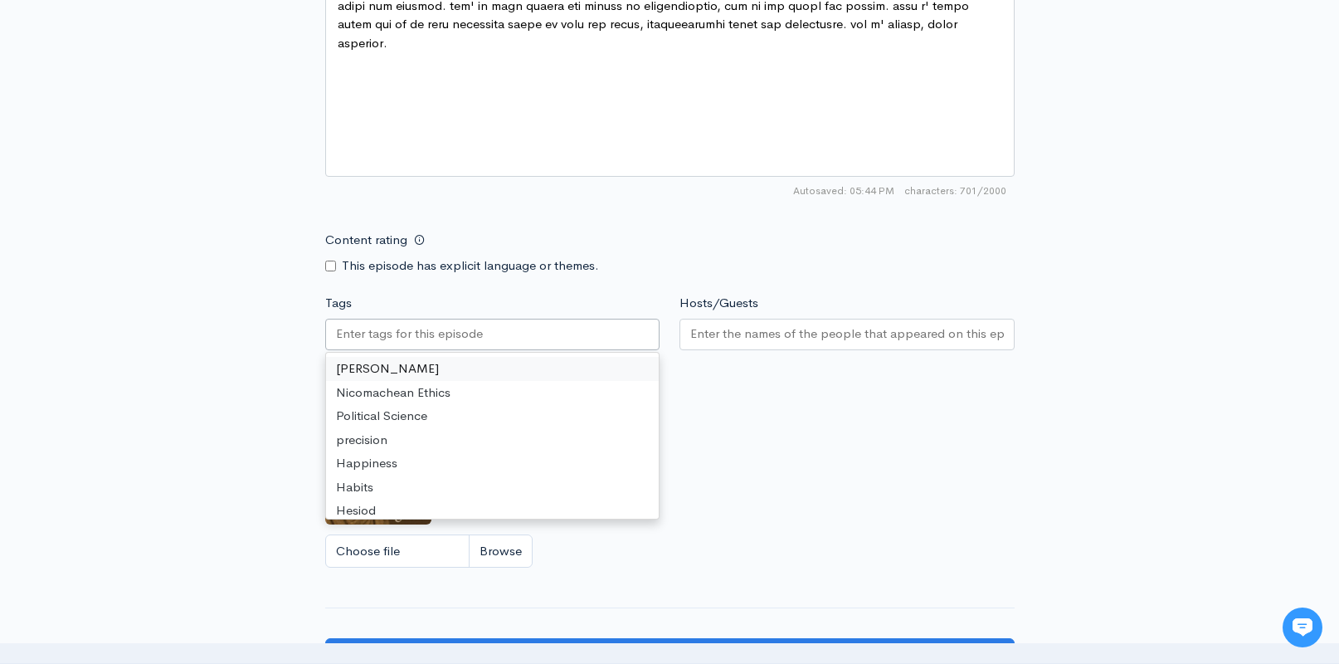
scroll to position [1147, 1]
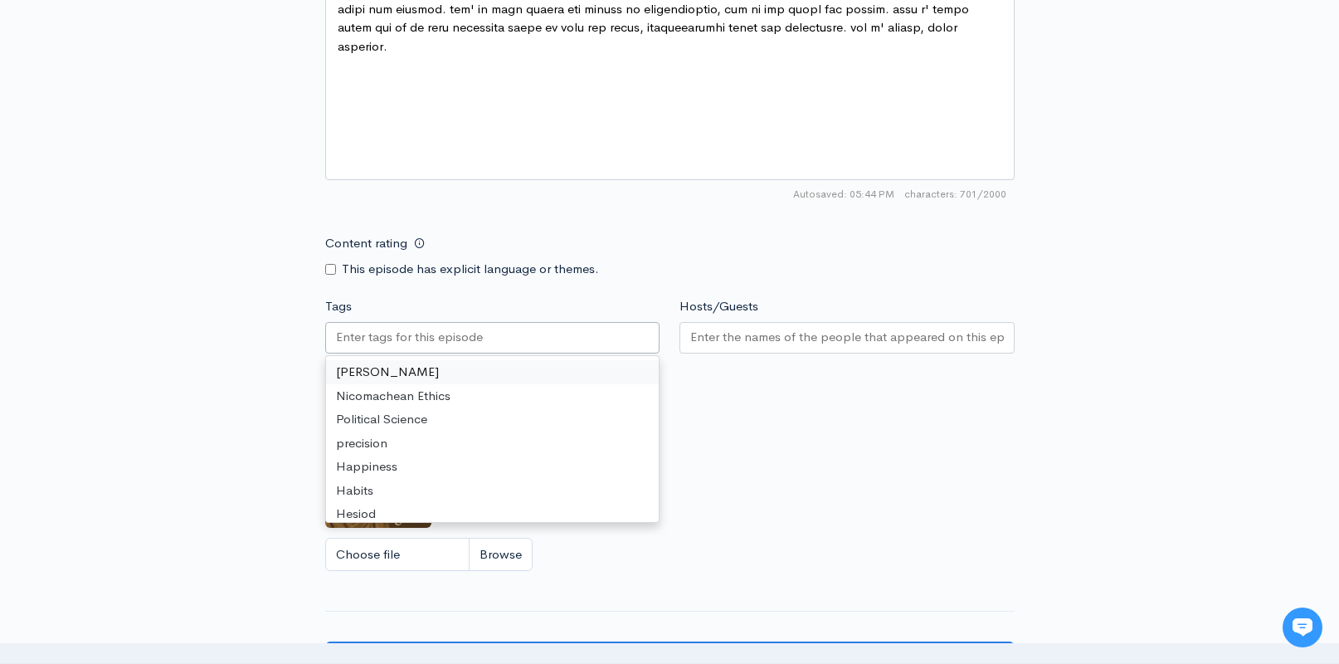
click at [483, 334] on input "Tags" at bounding box center [410, 337] width 149 height 19
click at [438, 336] on input "Tags" at bounding box center [410, 337] width 149 height 19
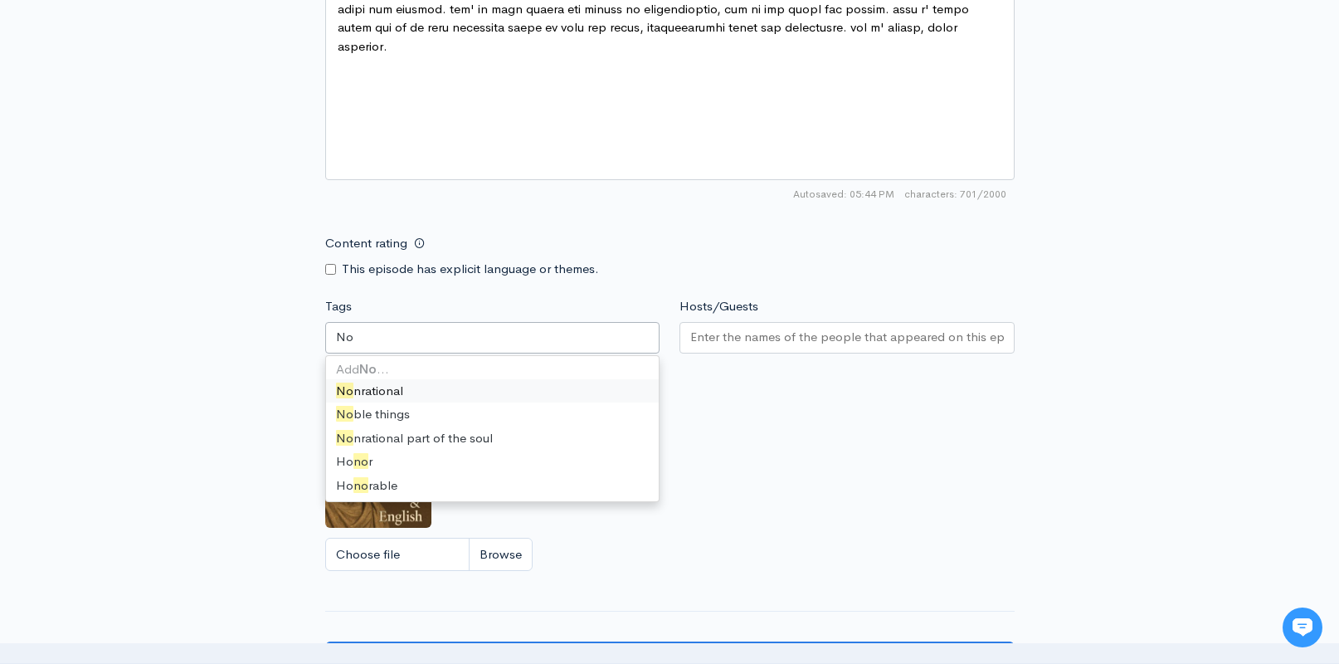
type input "Non"
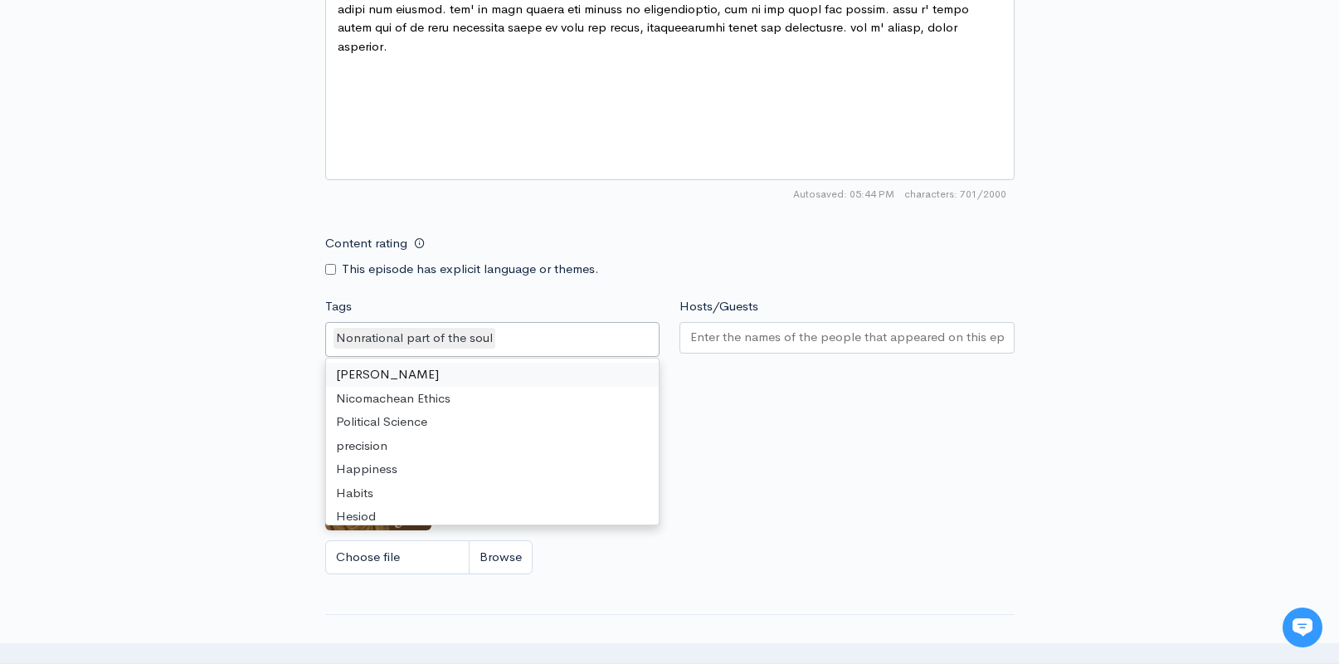
click at [747, 384] on div "Artwork If no artwork is selected your default podcast artwork will be used Cho…" at bounding box center [669, 482] width 689 height 204
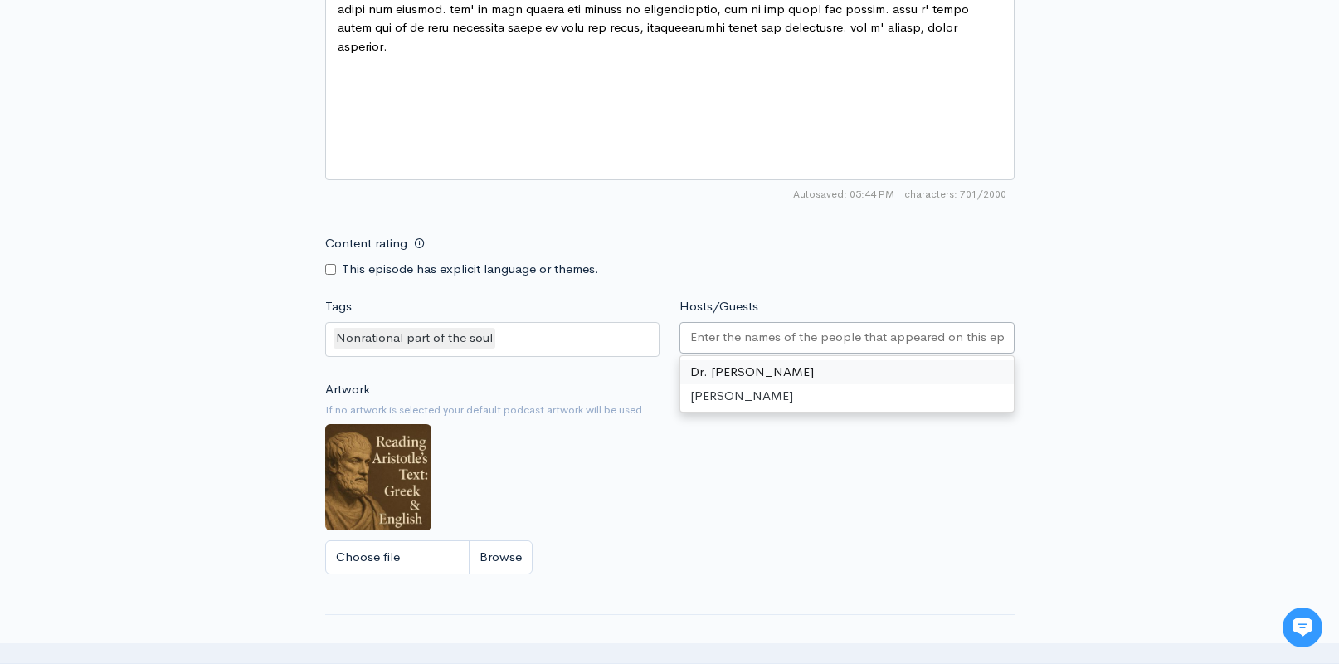
click at [727, 336] on input "Hosts/Guests" at bounding box center [847, 337] width 314 height 19
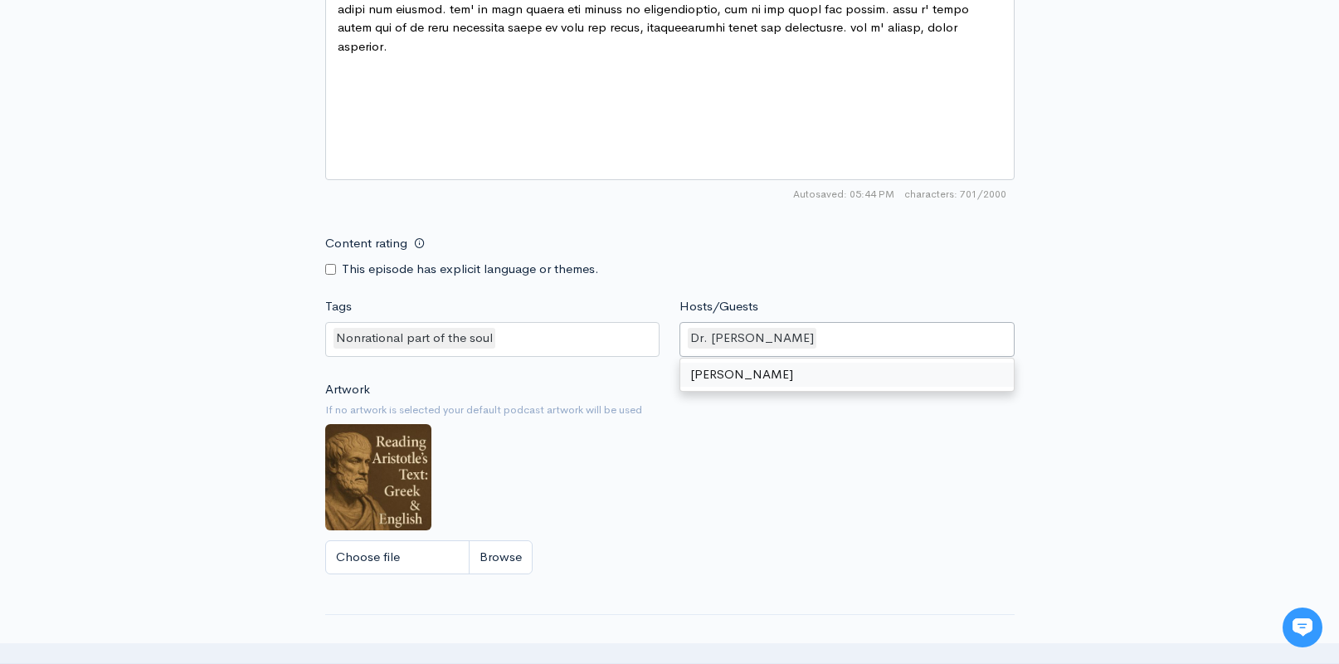
click at [697, 435] on div "Artwork If no artwork is selected your default podcast artwork will be used Cho…" at bounding box center [669, 482] width 689 height 204
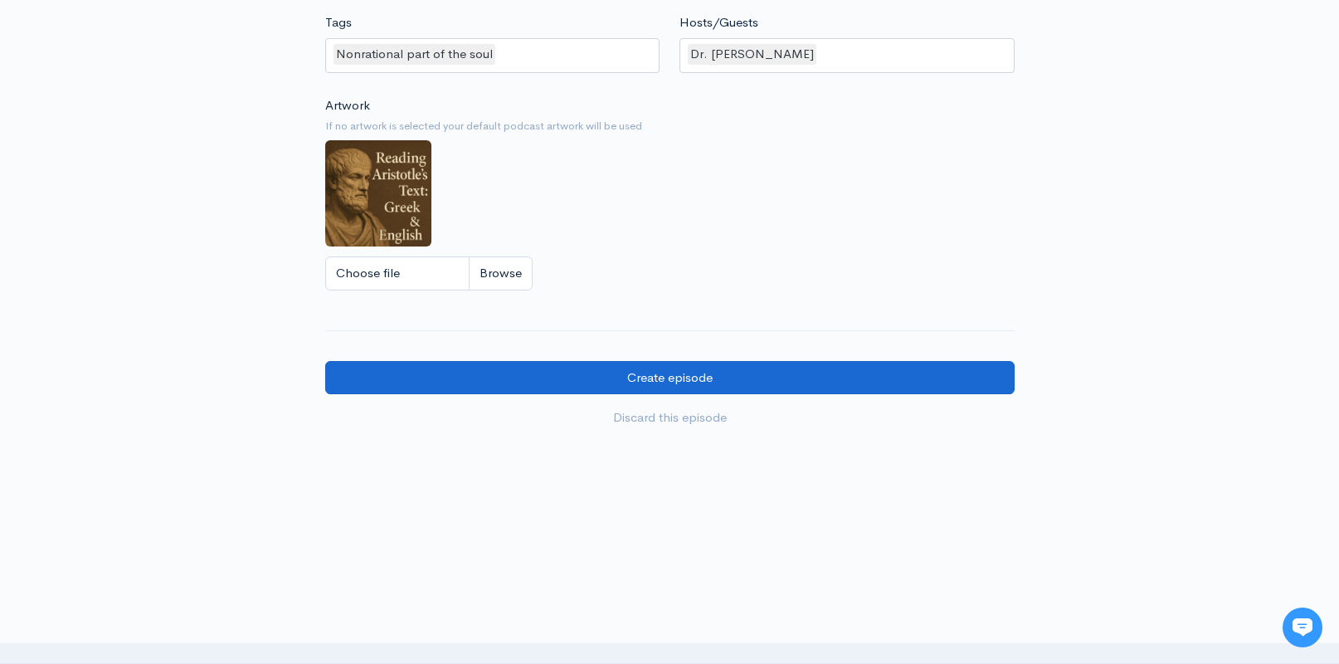
scroll to position [1430, 0]
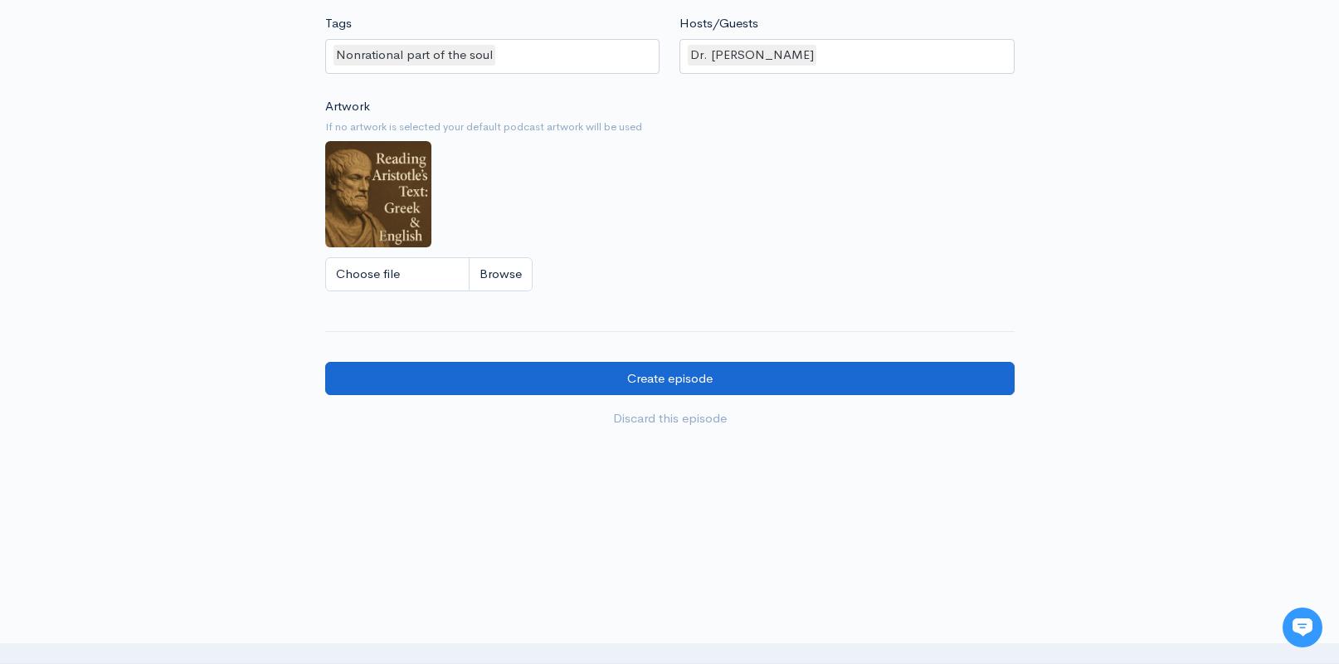
click at [604, 377] on input "Create episode" at bounding box center [669, 379] width 689 height 34
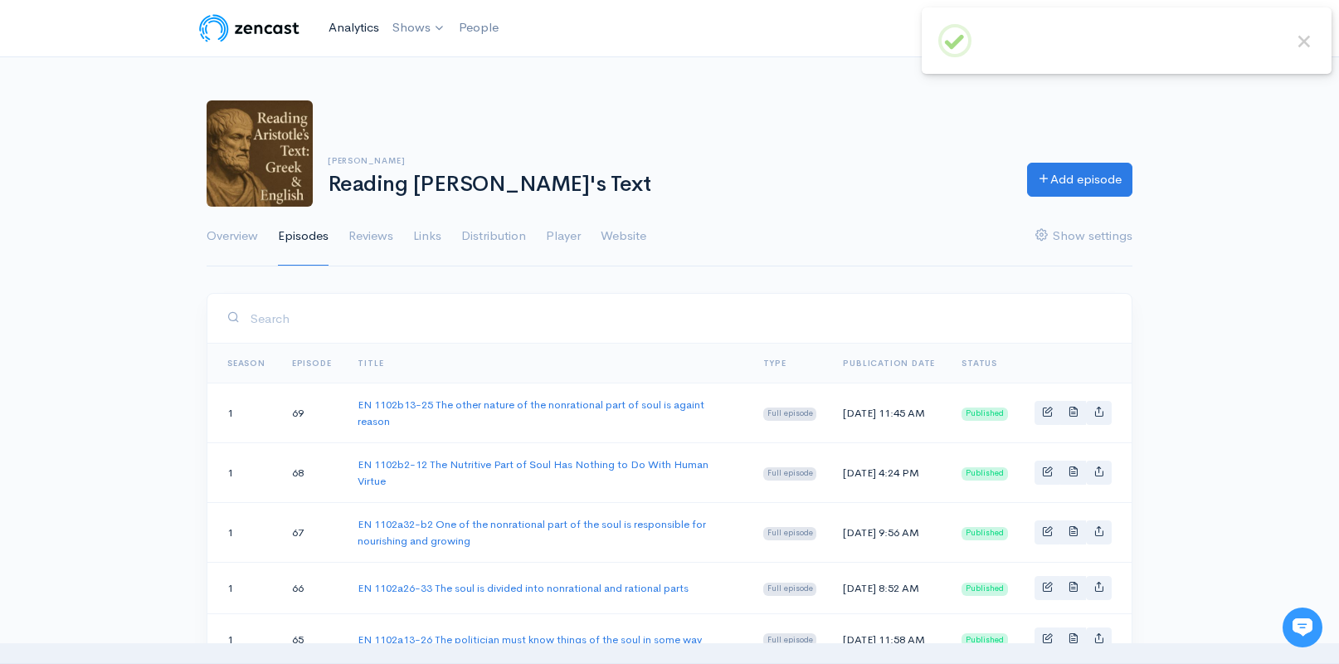
click at [359, 25] on link "Analytics" at bounding box center [354, 28] width 64 height 36
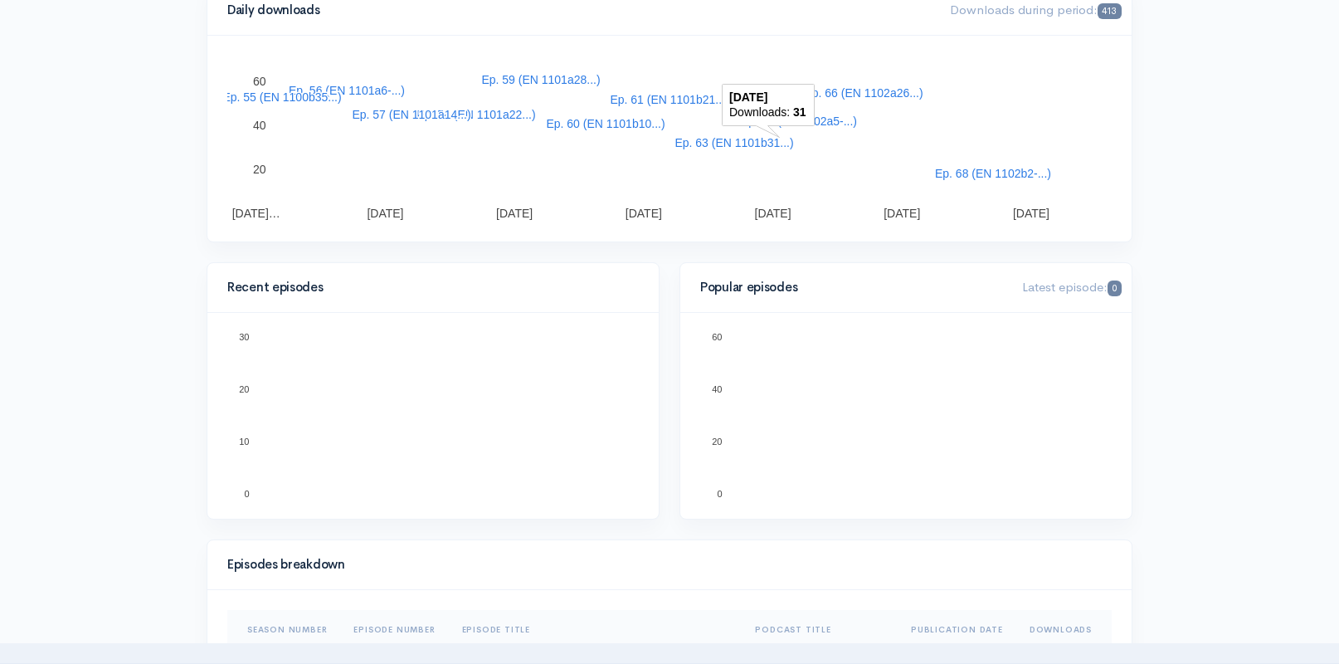
scroll to position [343, 0]
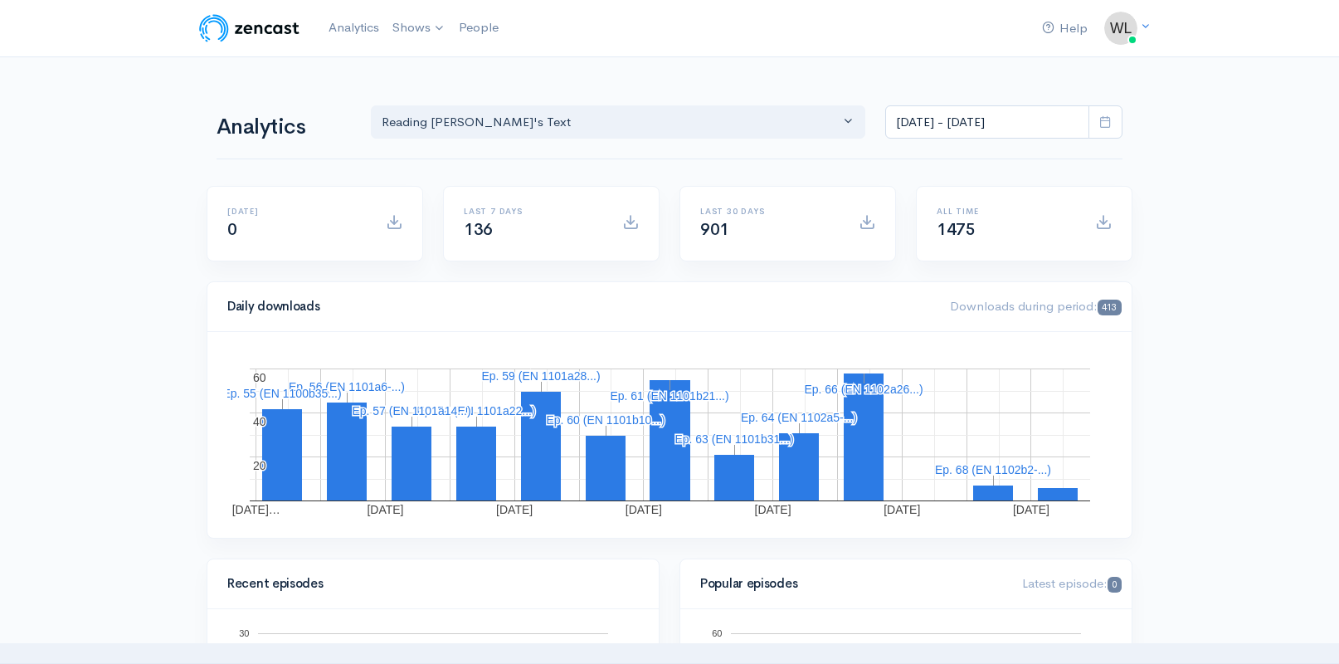
scroll to position [0, 0]
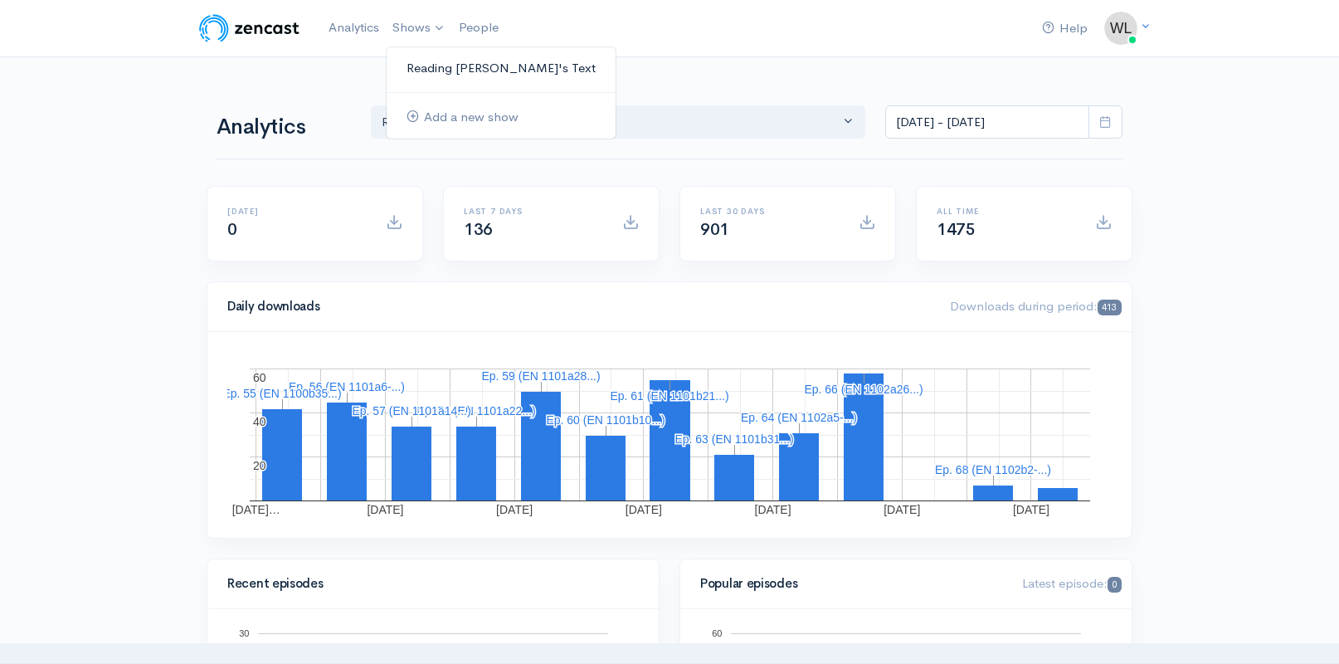
click at [431, 64] on link "Reading [PERSON_NAME] Text" at bounding box center [501, 68] width 229 height 29
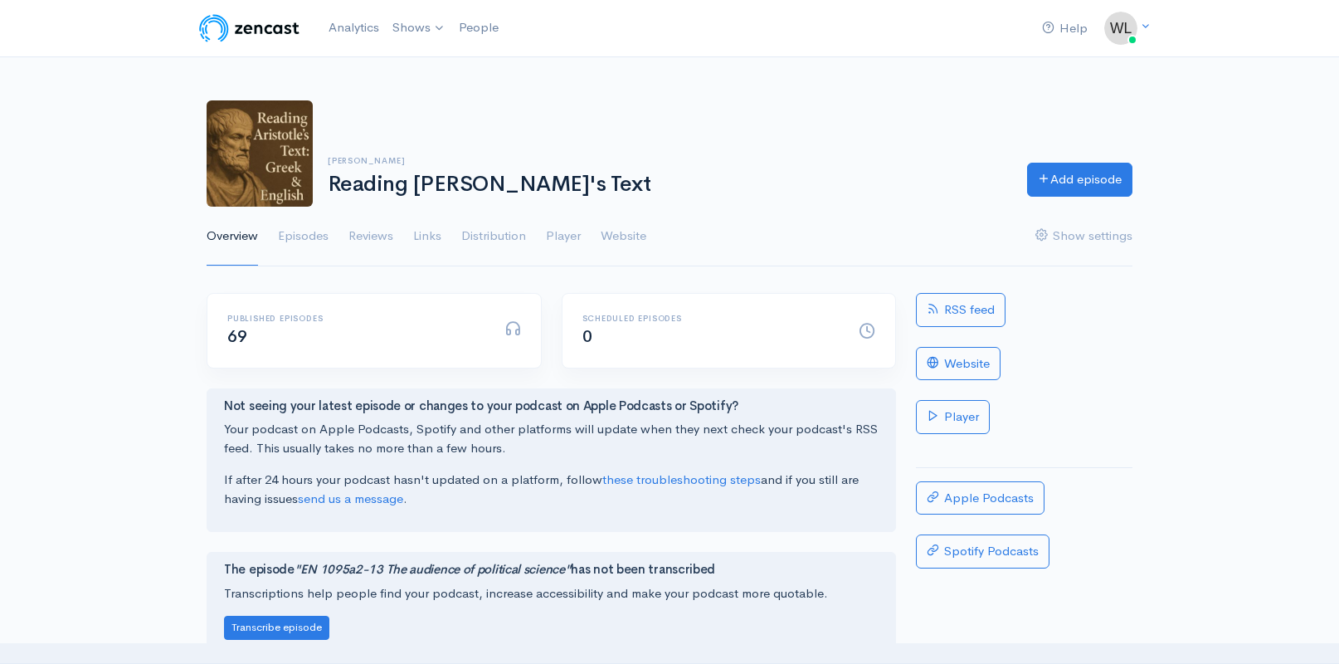
click at [513, 330] on span at bounding box center [512, 327] width 17 height 17
click at [299, 233] on link "Episodes" at bounding box center [303, 237] width 51 height 60
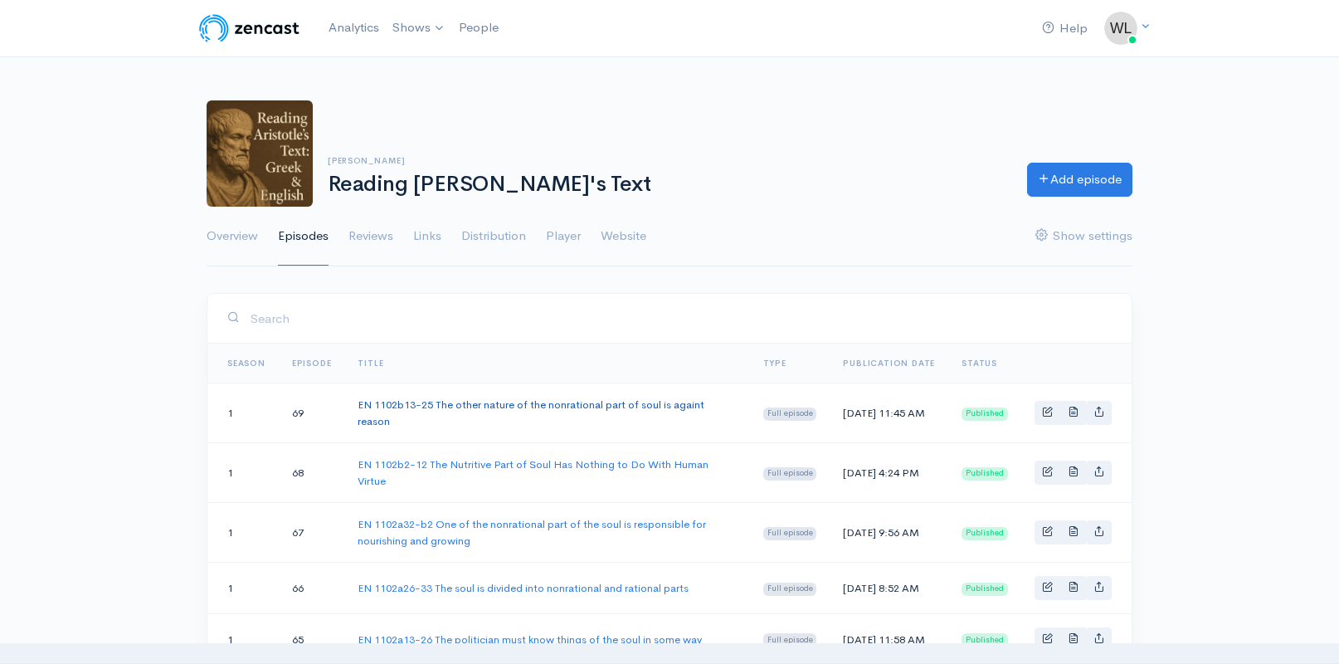
click at [575, 413] on link "EN 1102b13-25 The other nature of the nonrational part of soul is againt reason" at bounding box center [531, 412] width 347 height 31
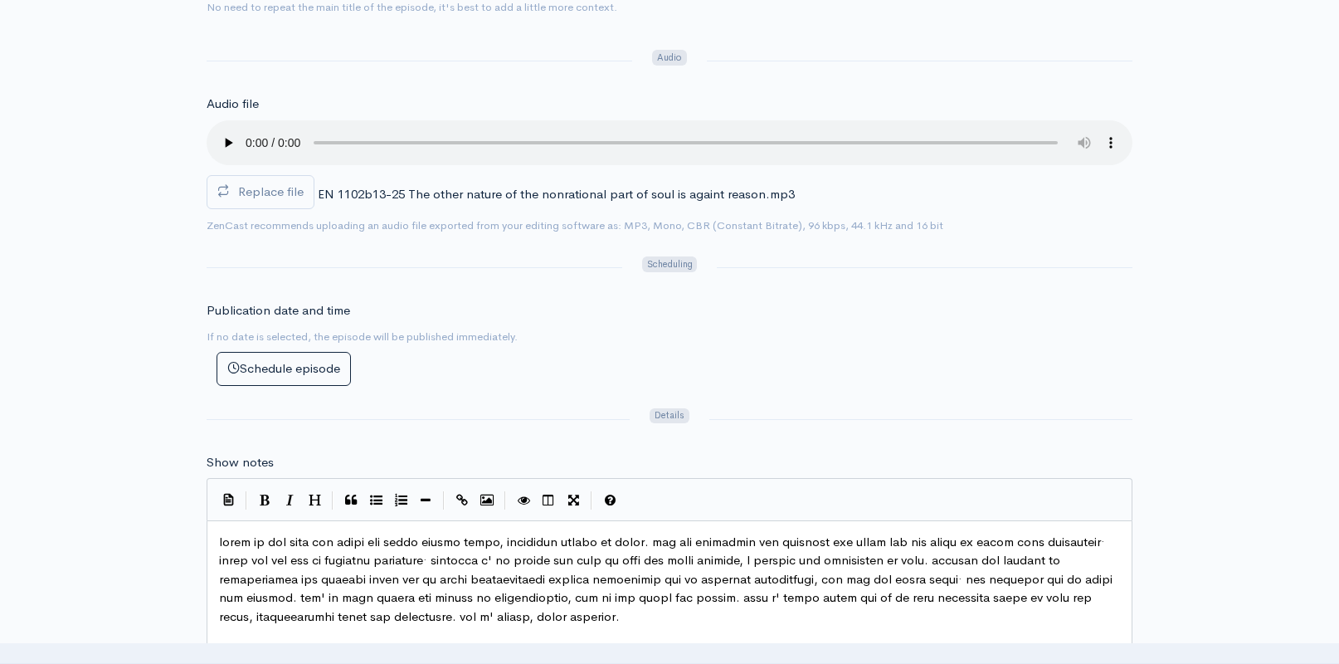
click at [223, 153] on audio at bounding box center [670, 142] width 926 height 45
drag, startPoint x: 275, startPoint y: 149, endPoint x: 527, endPoint y: 156, distance: 252.3
click at [527, 156] on audio at bounding box center [670, 142] width 926 height 45
drag, startPoint x: 324, startPoint y: 150, endPoint x: 734, endPoint y: 168, distance: 410.2
click at [734, 168] on div "Replace file EN 1102b13-25 The other nature of the nonrational part of soul is …" at bounding box center [670, 167] width 926 height 95
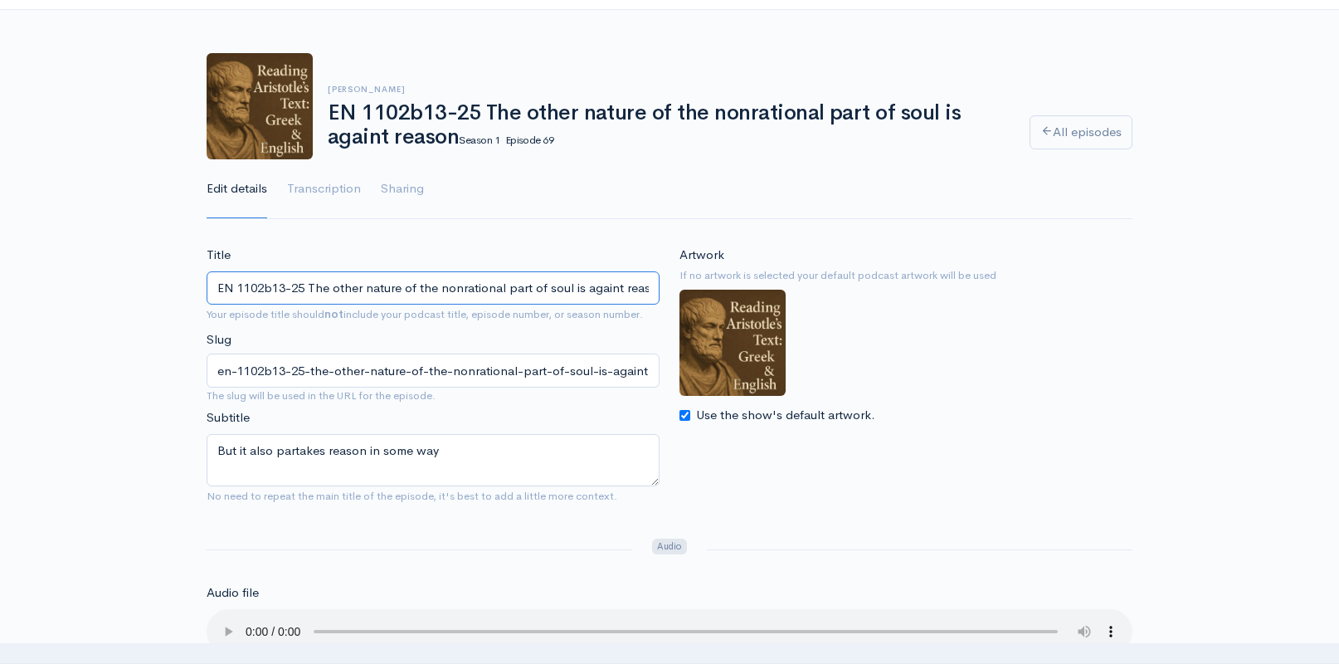
click at [605, 290] on input "EN 1102b13-25 The other nature of the nonrational part of soul is againt reason" at bounding box center [433, 288] width 453 height 34
click at [614, 290] on input "EN 1102b13-25 The other nature of the nonrational part of soul is againt reason" at bounding box center [433, 288] width 453 height 34
type input "EN 1102b13-25 The other nature of the nonrational part of soul is against reason"
click at [584, 324] on span "Your episode title should not include your podcast title, episode number, or se…" at bounding box center [433, 313] width 453 height 19
click at [644, 387] on input "en-1102b13-25-the-other-nature-of-the-nonrational-part-of-soul-is-againt-reason" at bounding box center [433, 370] width 453 height 34
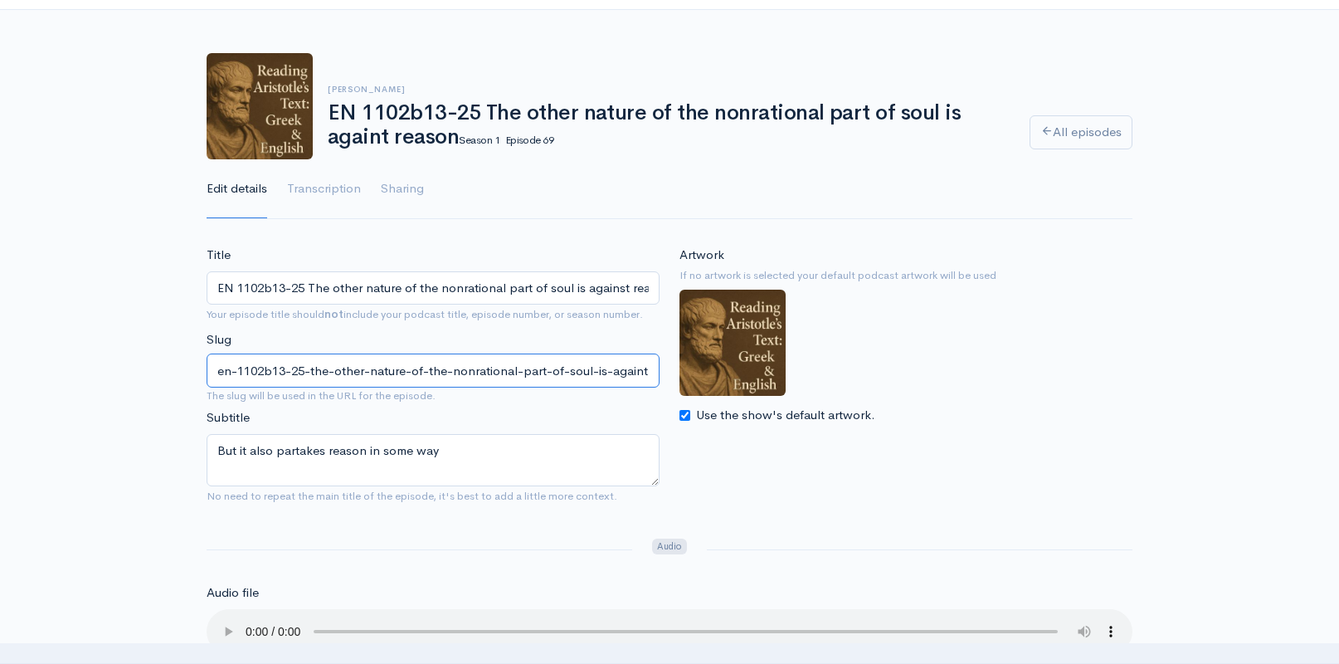
click at [649, 387] on input "en-1102b13-25-the-other-nature-of-the-nonrational-part-of-soul-is-againt-reason" at bounding box center [433, 370] width 453 height 34
type input "en-1102b13-25-the-other-nature-of-the-nonrational-part-of-soul-is-against-reason"
click at [759, 452] on div "Artwork If no artwork is selected your default podcast artwork will be used Use…" at bounding box center [906, 381] width 473 height 270
click at [579, 386] on input "en-1102b13-25-the-other-nature-of-the-nonrational-part-of-soul-is-against-reason" at bounding box center [433, 370] width 453 height 34
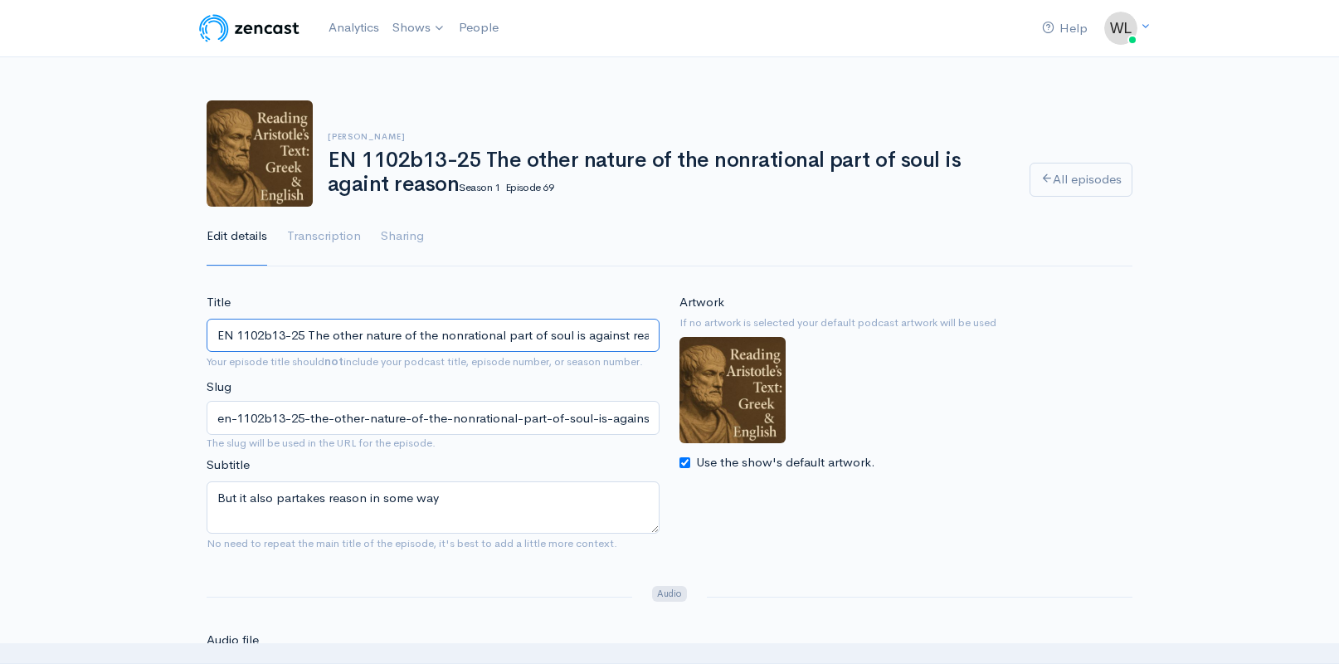
click at [510, 334] on input "EN 1102b13-25 The other nature of the nonrational part of soul is against reason" at bounding box center [433, 336] width 453 height 34
paste input "EN 1102b13-25 The other nature of the nonrational part of soul is against reason"
type input "EN 1102b13-25 The other nature of the nonrational part of soul is against reason"
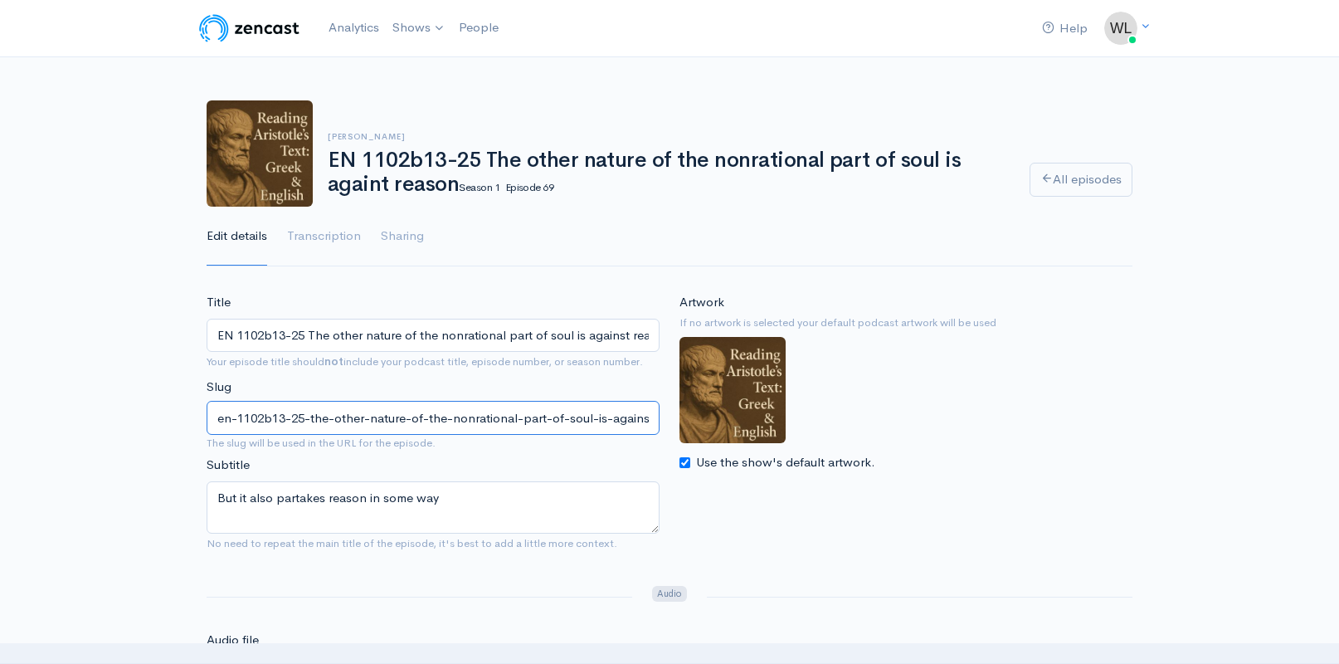
click at [510, 435] on input "en-1102b13-25-the-other-nature-of-the-nonrational-part-of-soul-is-against-reason" at bounding box center [433, 418] width 453 height 34
click at [511, 435] on input "en-1102b13-25-the-other-nature-of-the-nonrational-part-of-soul-is-against-reason" at bounding box center [433, 418] width 453 height 34
click at [523, 430] on input "Slug" at bounding box center [433, 418] width 453 height 34
click at [473, 435] on input "Slug" at bounding box center [433, 418] width 453 height 34
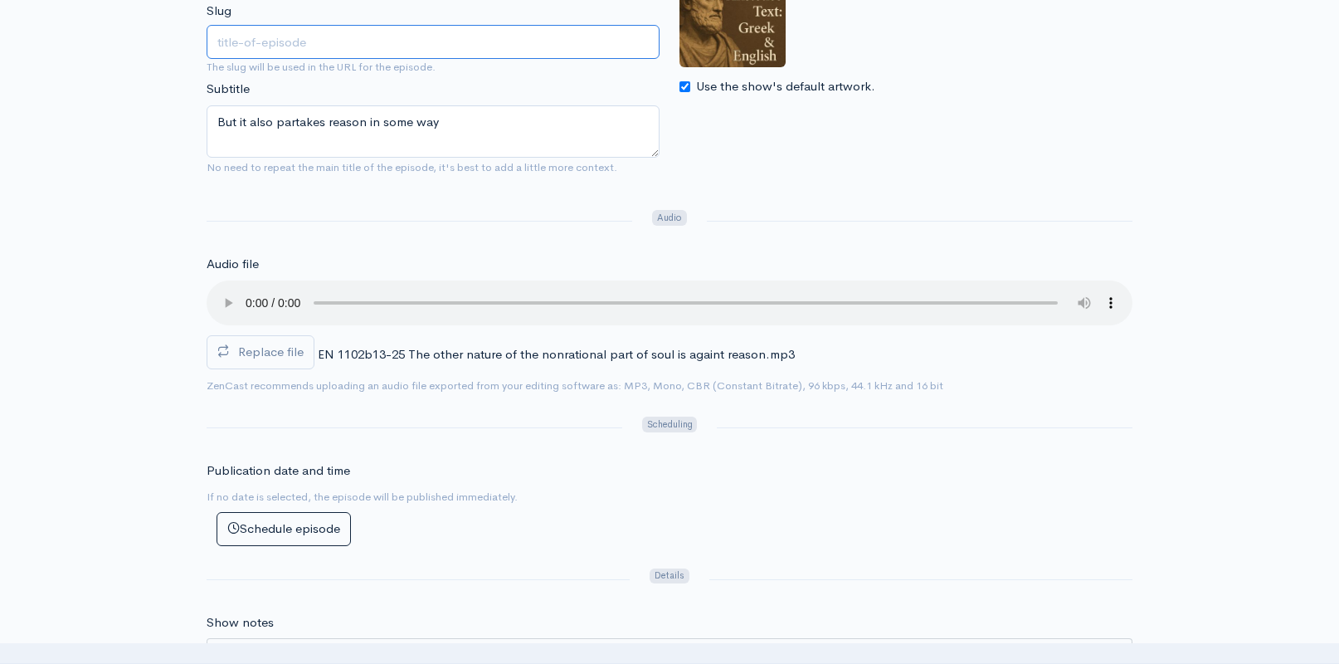
scroll to position [108, 0]
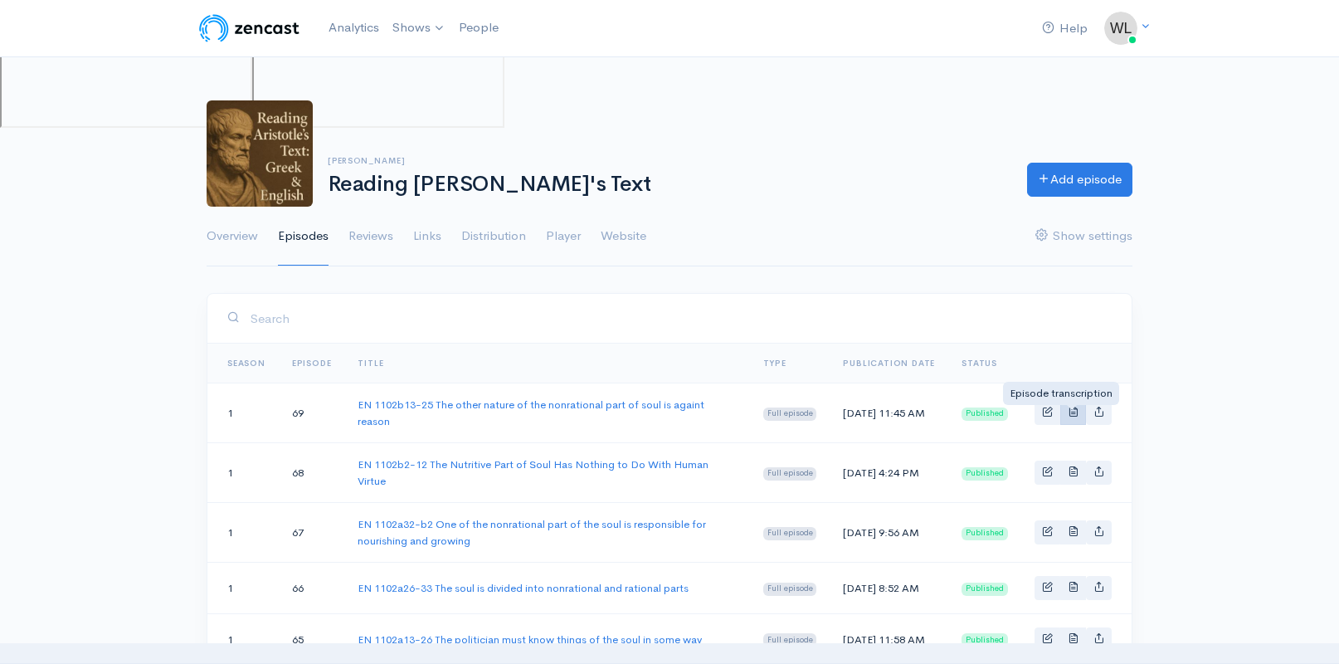
click at [1069, 416] on span "Basic example" at bounding box center [1073, 411] width 11 height 11
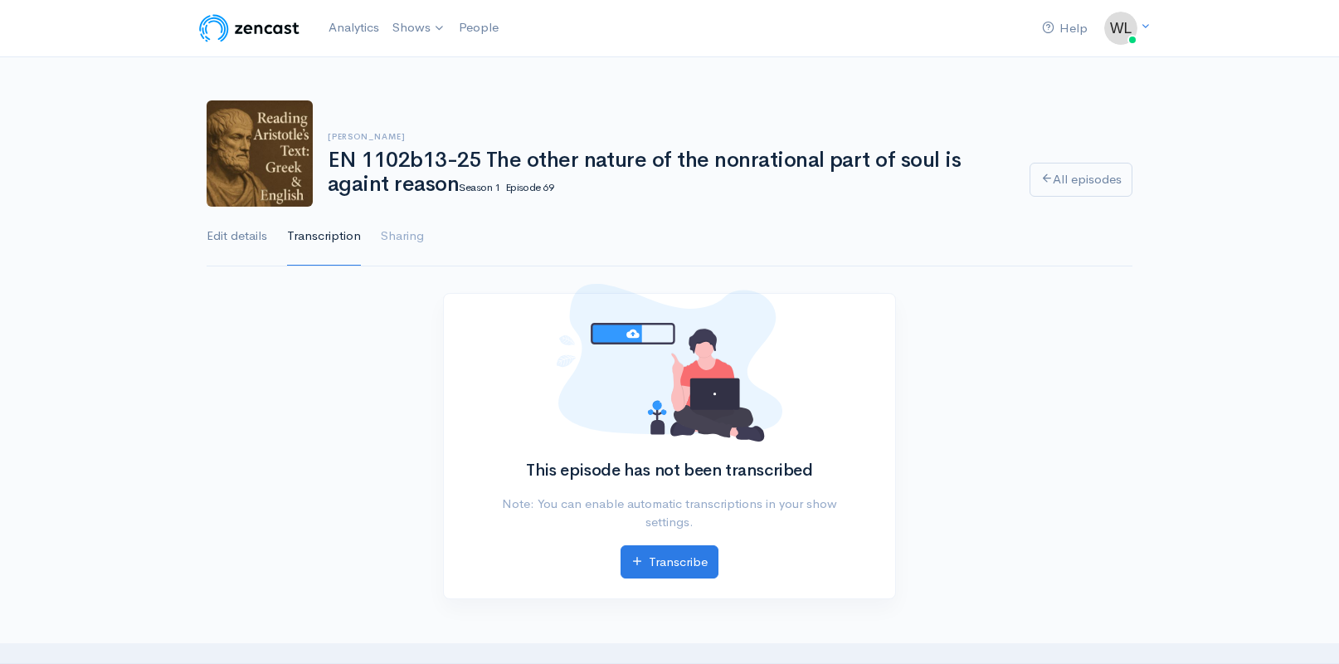
click at [217, 233] on link "Edit details" at bounding box center [237, 237] width 61 height 60
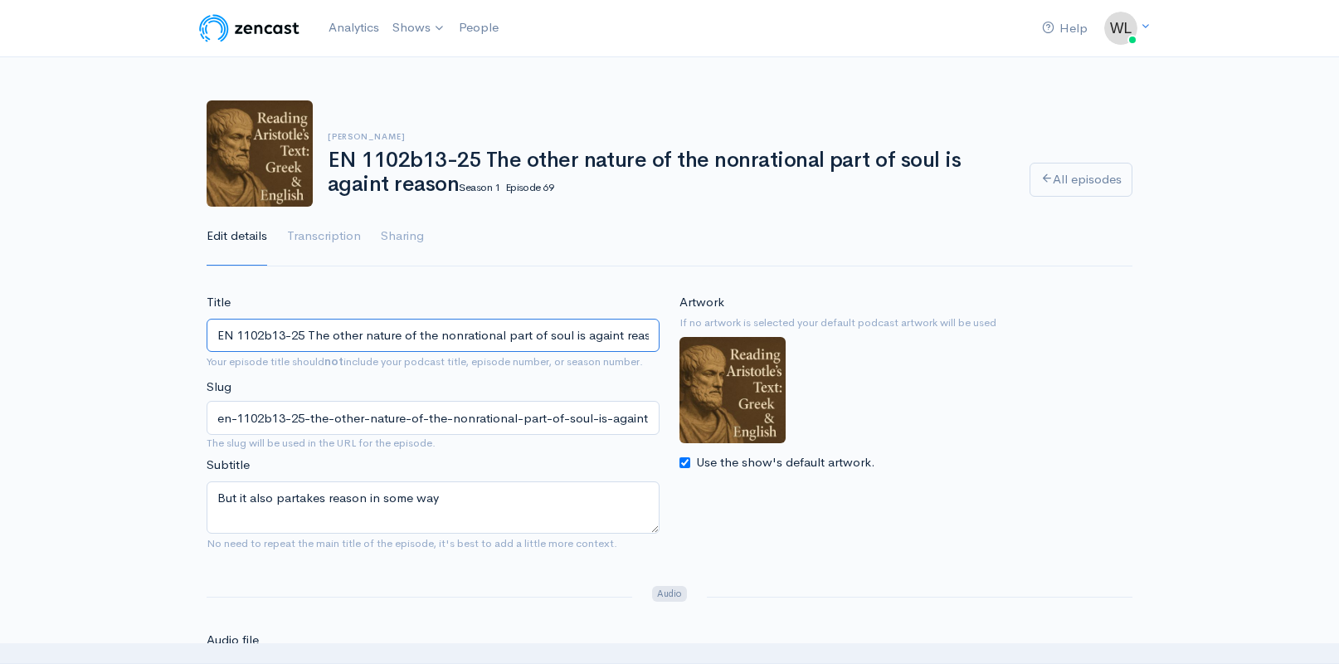
click at [609, 338] on input "EN 1102b13-25 The other nature of the nonrational part of soul is againt reason" at bounding box center [433, 336] width 453 height 34
click at [614, 391] on div "Title EN 1102b13-25 The other nature of the nonrational part of soul is agaisnt…" at bounding box center [433, 425] width 473 height 265
click at [613, 338] on input "EN 1102b13-25 The other nature of the nonrational part of soul is agaisnt reason" at bounding box center [433, 336] width 453 height 34
type input "EN 1102b13-25 The other nature of the nonrational part of soul is against reason"
click at [594, 392] on div "Title EN 1102b13-25 The other nature of the nonrational part of soul is against…" at bounding box center [433, 425] width 473 height 265
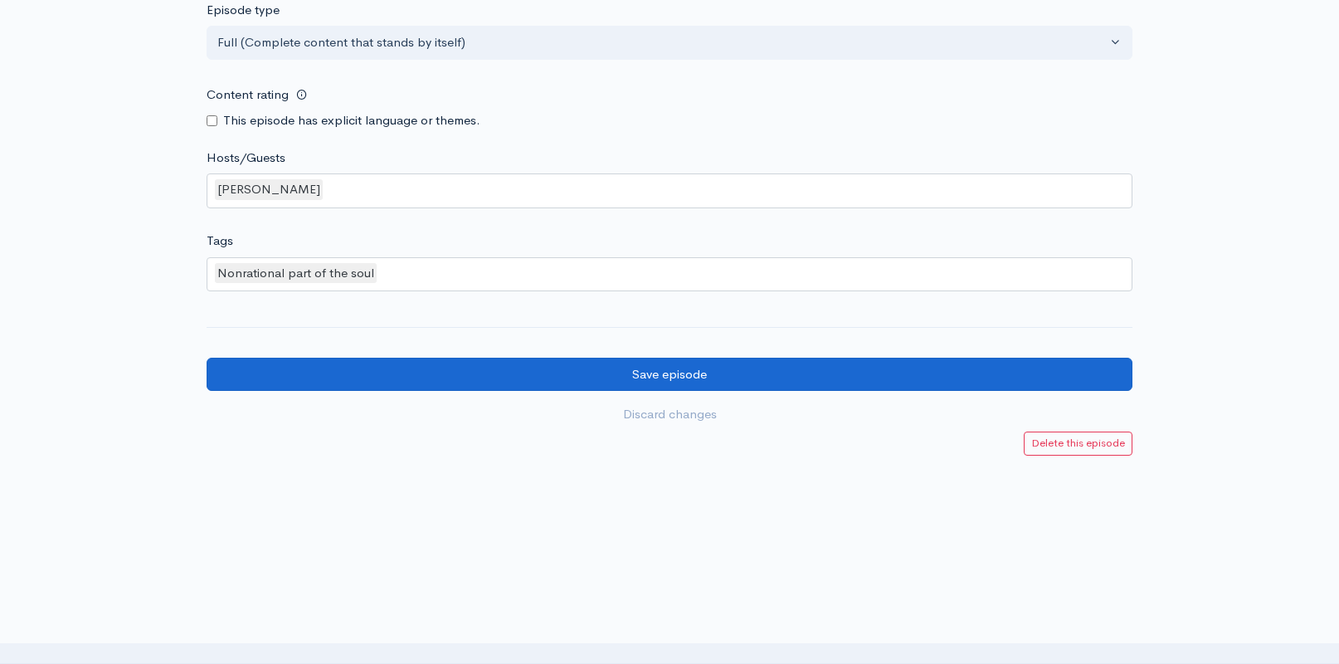
scroll to position [1445, 0]
click at [599, 370] on input "Save episode" at bounding box center [670, 375] width 926 height 34
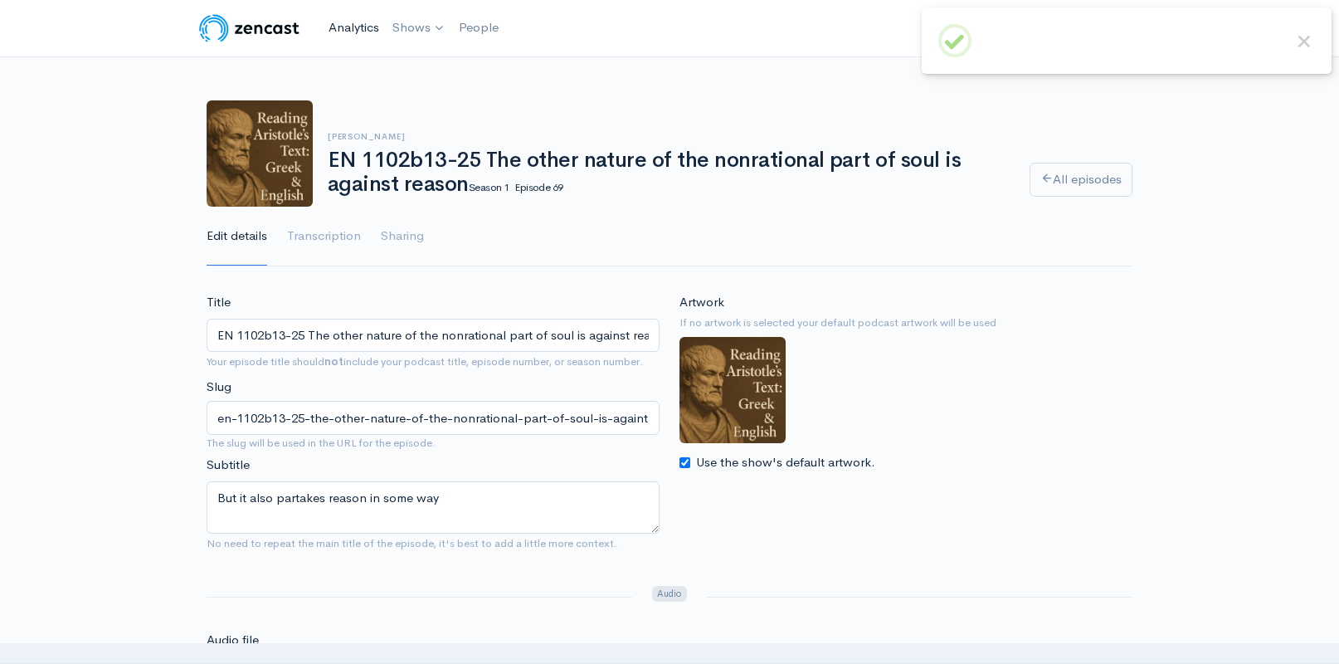
click at [340, 26] on link "Analytics" at bounding box center [354, 28] width 64 height 36
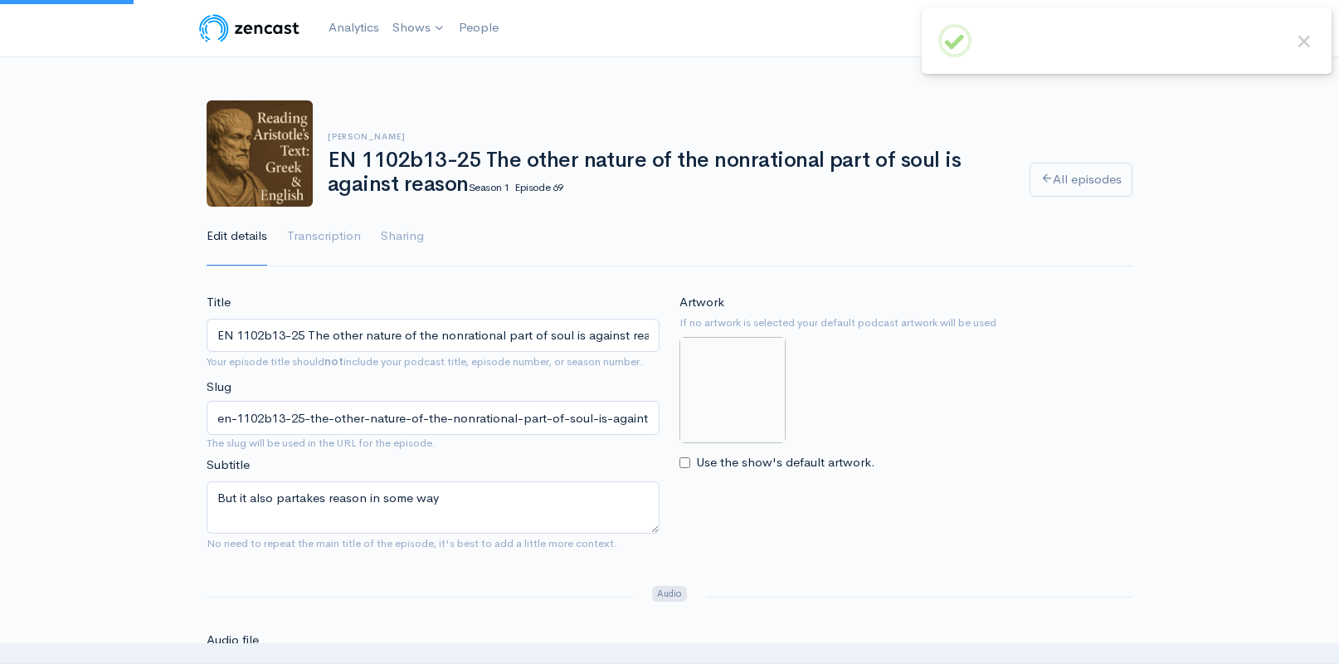
click at [340, 26] on link "Analytics" at bounding box center [354, 28] width 64 height 36
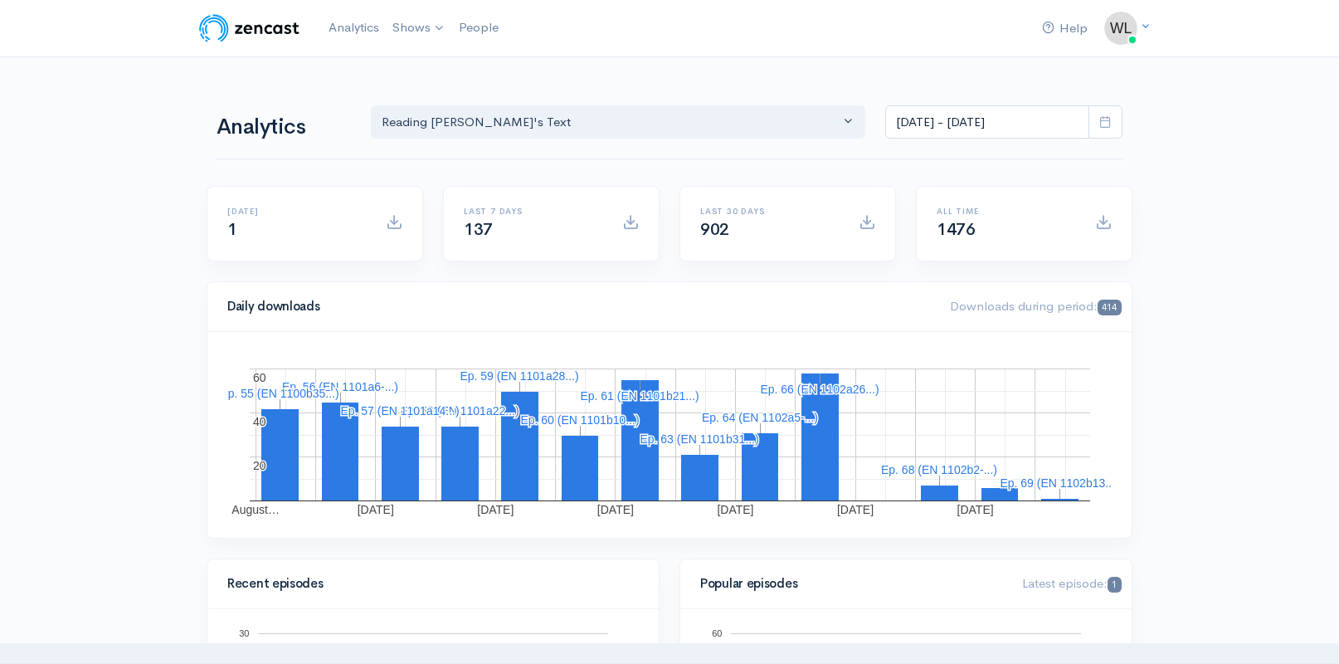
scroll to position [6, 0]
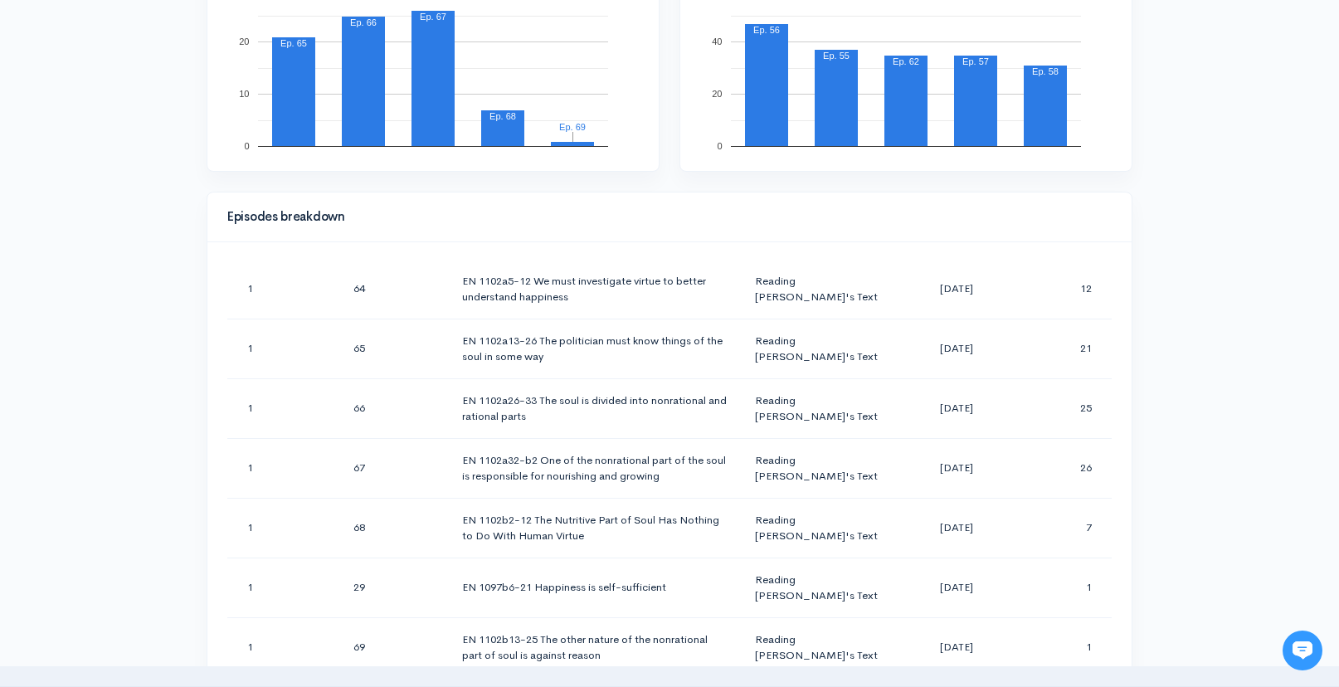
scroll to position [2484, 0]
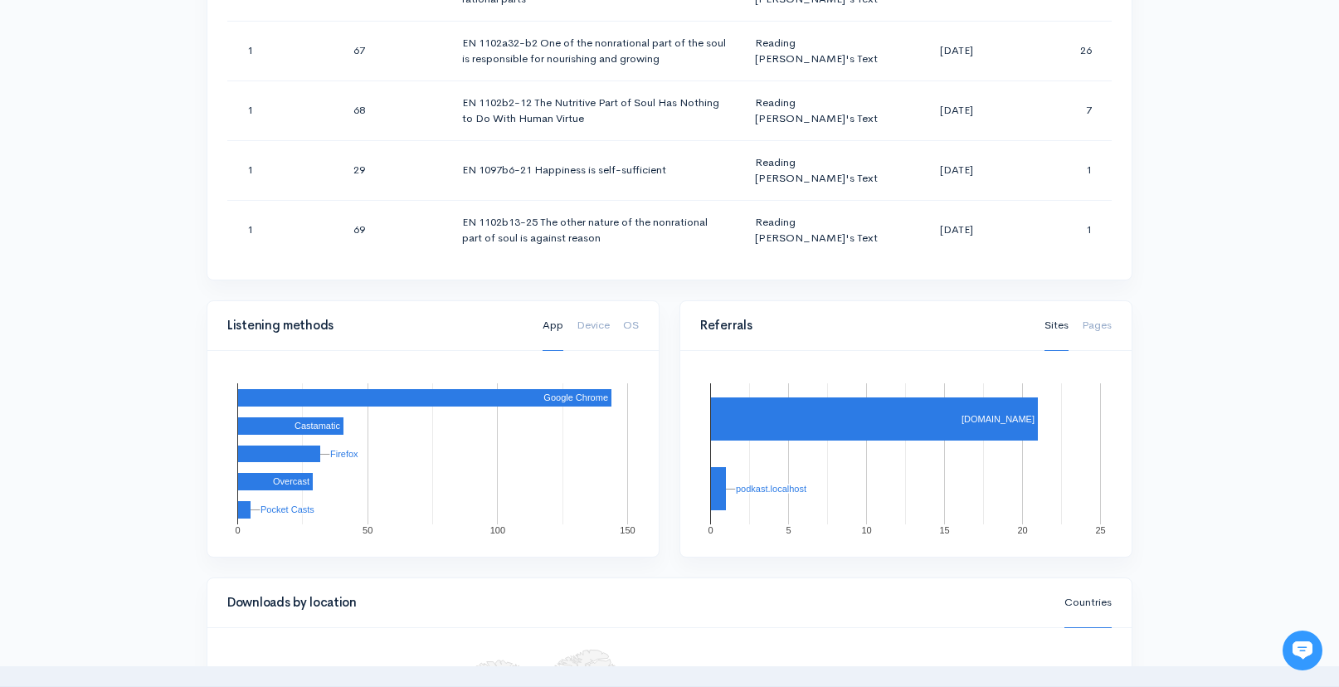
click at [1205, 306] on div "Help Notifications View all Your profile Team settings Default team Current Log…" at bounding box center [669, 114] width 1339 height 2351
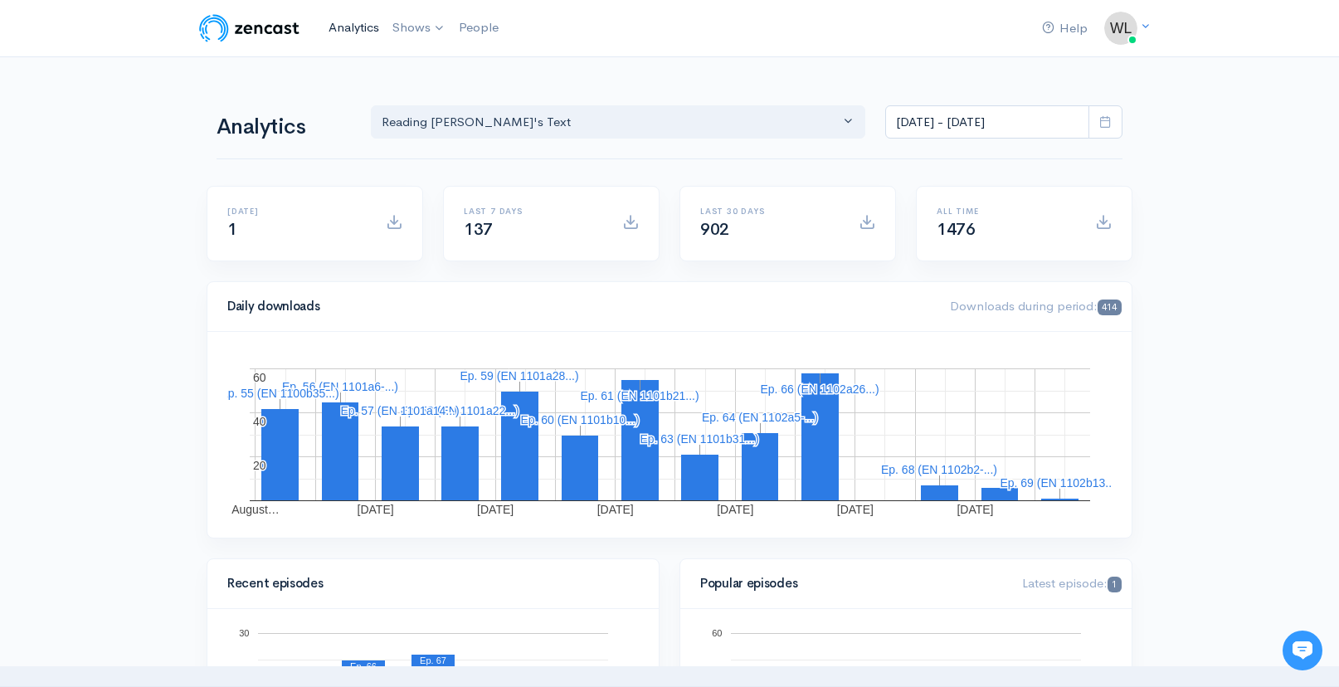
scroll to position [0, 0]
click at [344, 28] on link "Analytics" at bounding box center [354, 28] width 64 height 36
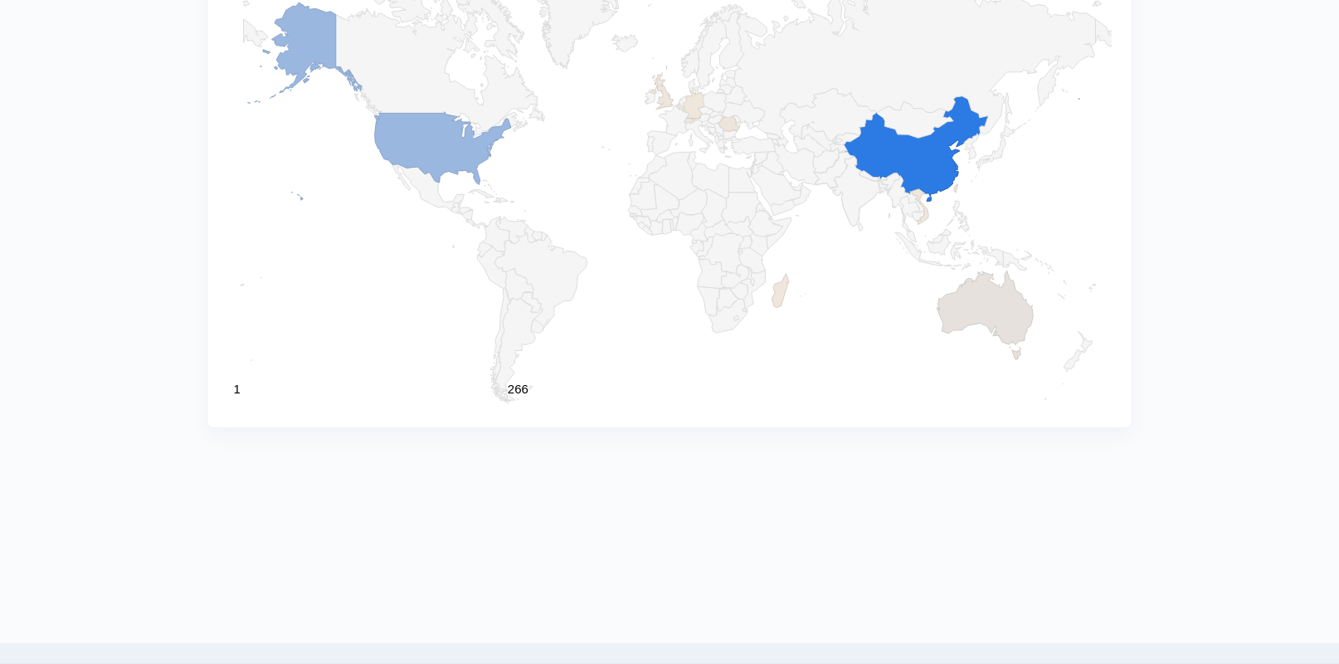
scroll to position [1856, 0]
